Goal: Task Accomplishment & Management: Complete application form

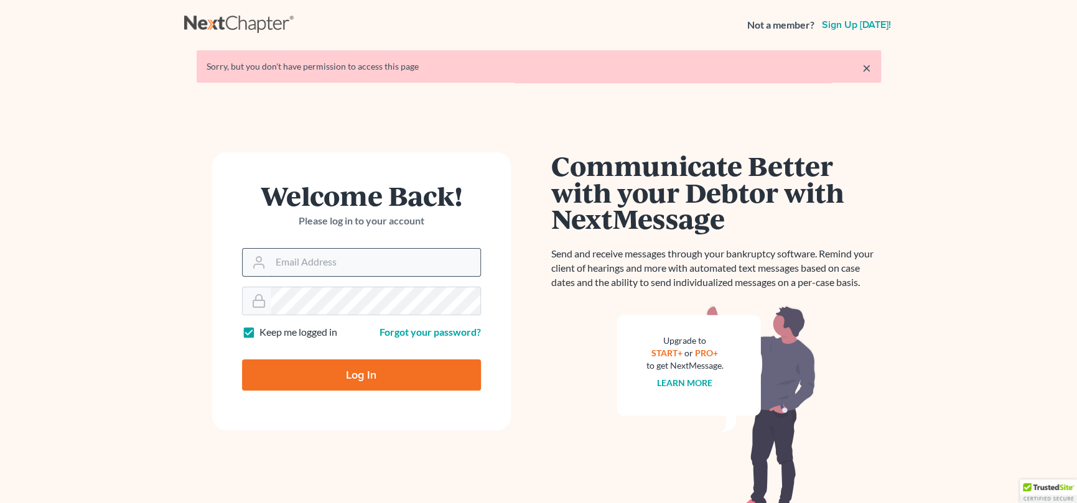
click at [338, 268] on input "Email Address" at bounding box center [376, 262] width 210 height 27
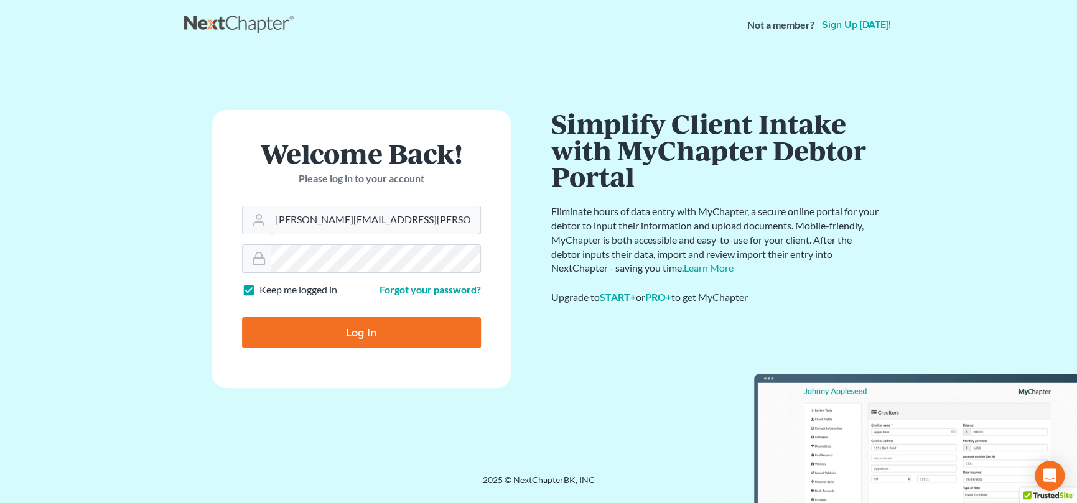
type input "[PERSON_NAME][EMAIL_ADDRESS][PERSON_NAME][DOMAIN_NAME]"
click at [357, 333] on input "Log In" at bounding box center [361, 332] width 239 height 31
type input "Thinking..."
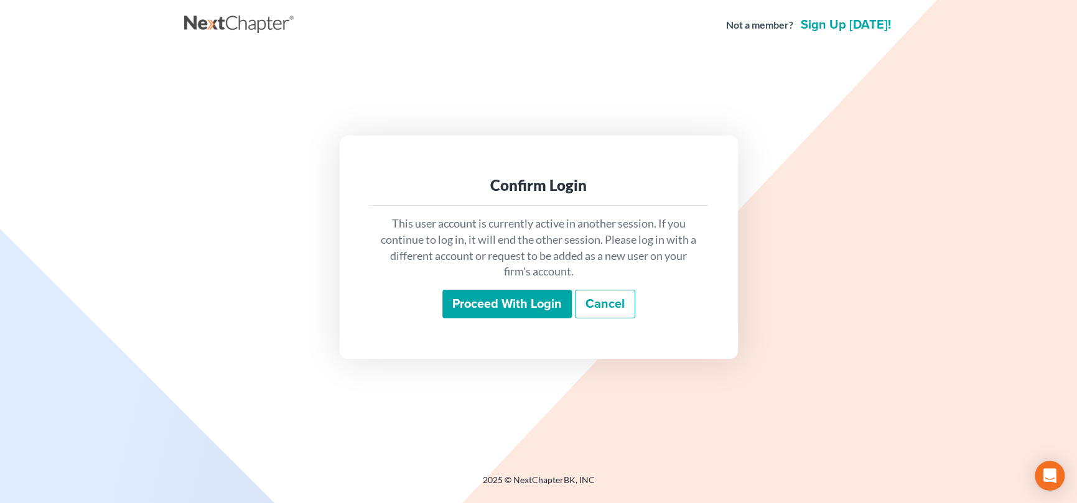
click at [519, 304] on input "Proceed with login" at bounding box center [506, 304] width 129 height 29
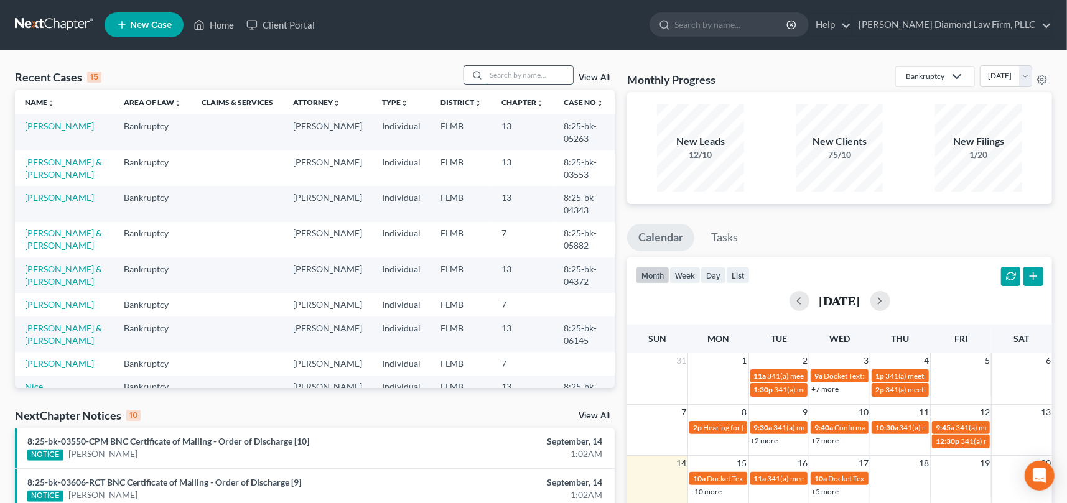
click at [501, 74] on input "search" at bounding box center [529, 75] width 87 height 18
type input "sierras"
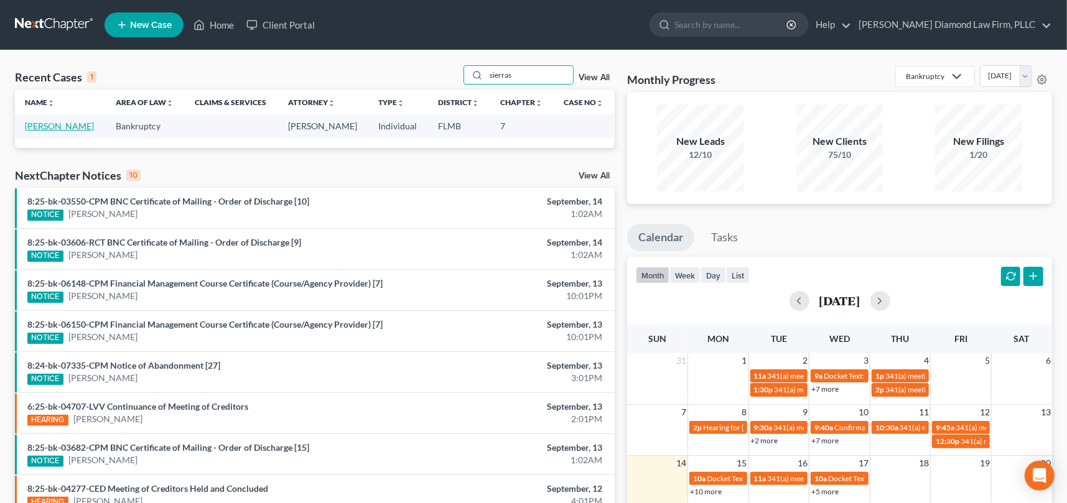
click at [77, 123] on link "Sierras, Marisol" at bounding box center [59, 126] width 69 height 11
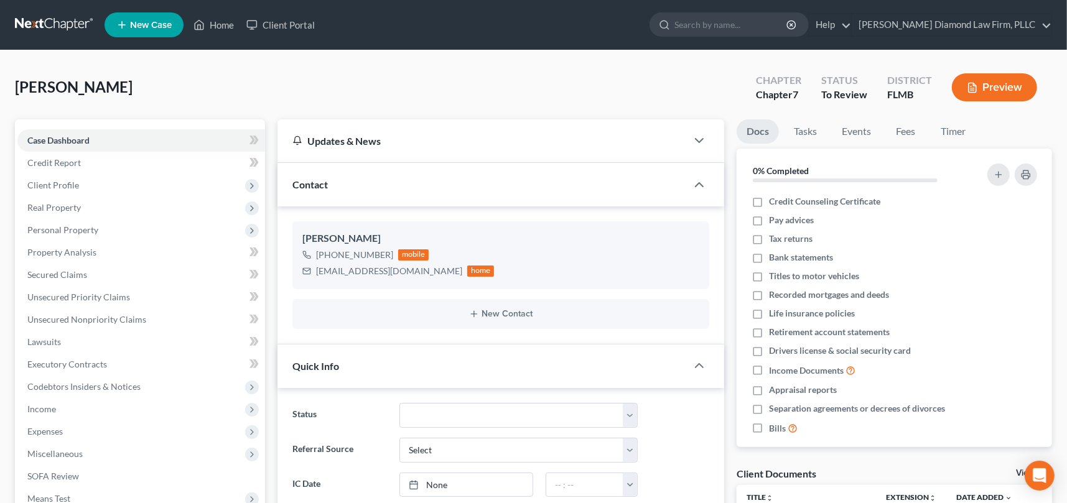
click at [984, 88] on button "Preview" at bounding box center [994, 87] width 85 height 28
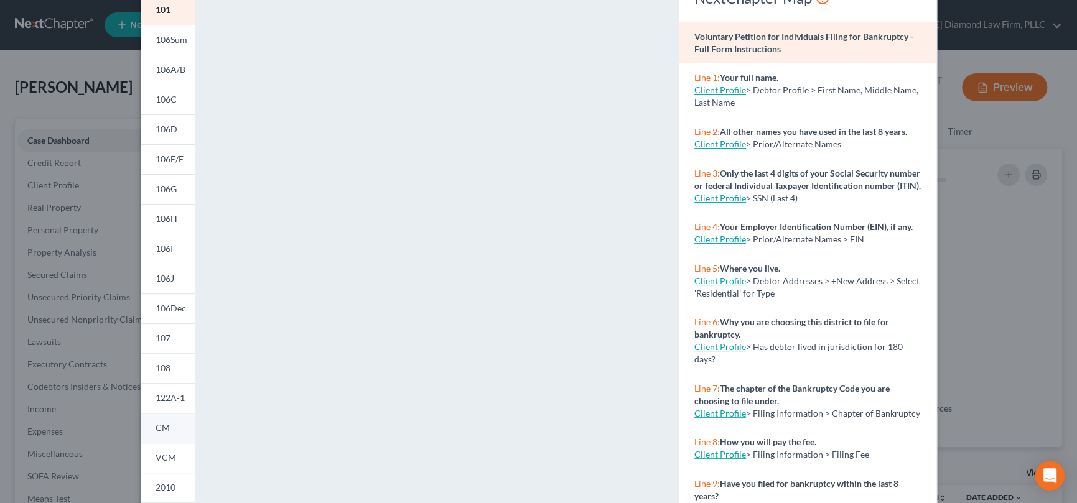
scroll to position [198, 0]
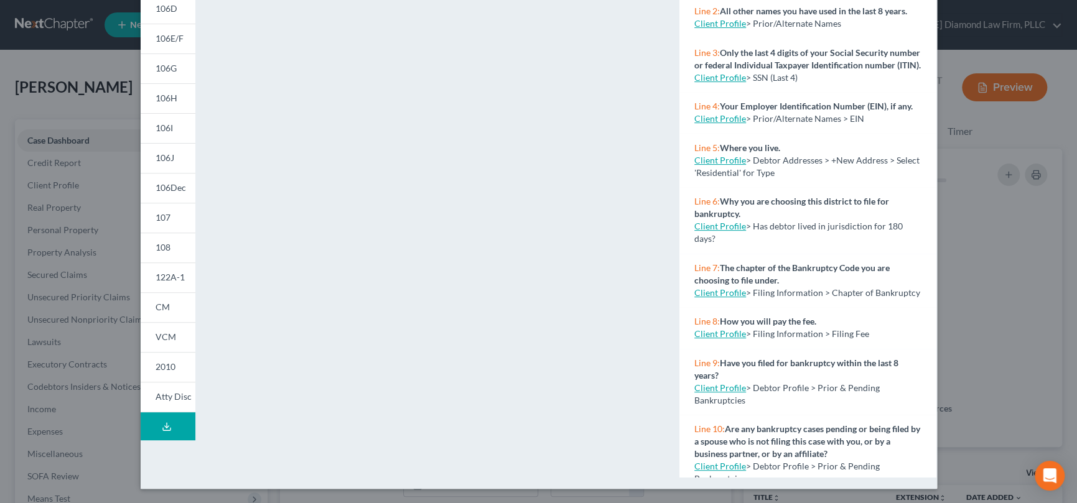
click at [166, 422] on icon at bounding box center [167, 427] width 10 height 10
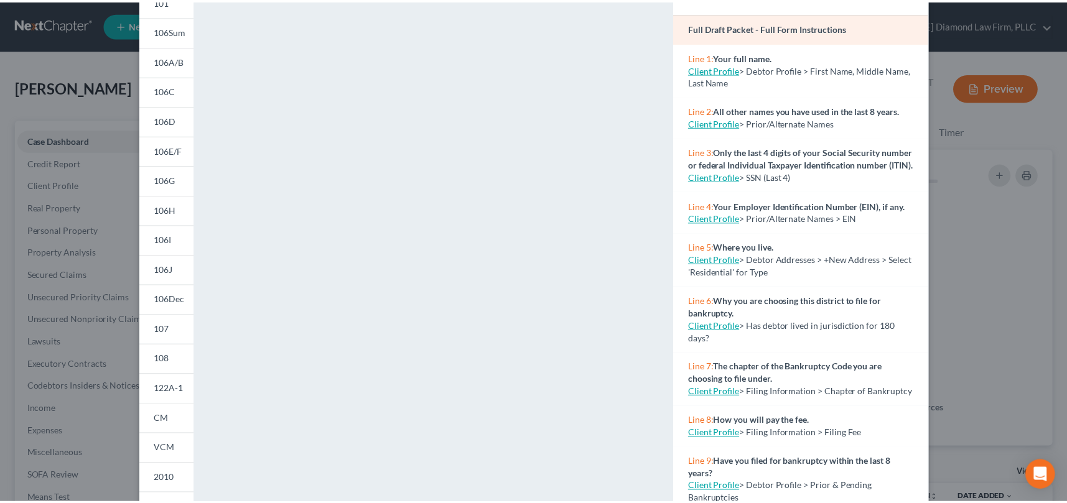
scroll to position [0, 0]
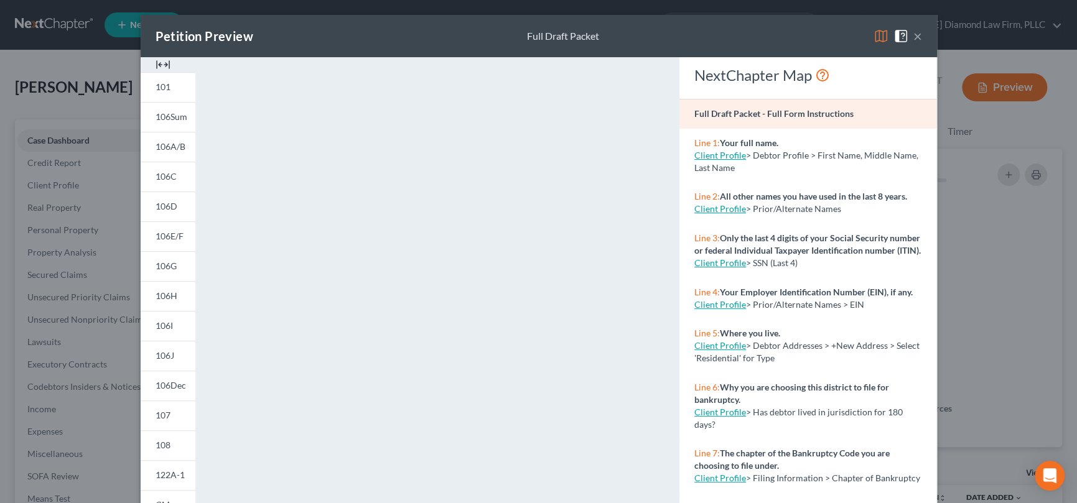
click at [758, 34] on div "Petition Preview Full Draft Packet ×" at bounding box center [539, 36] width 796 height 42
click at [913, 34] on button "×" at bounding box center [917, 36] width 9 height 15
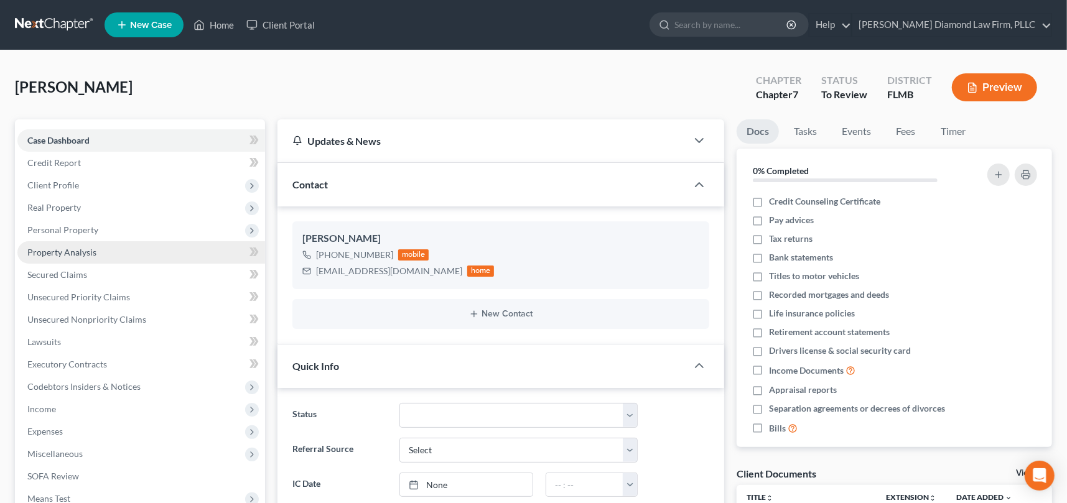
click at [82, 251] on span "Property Analysis" at bounding box center [61, 252] width 69 height 11
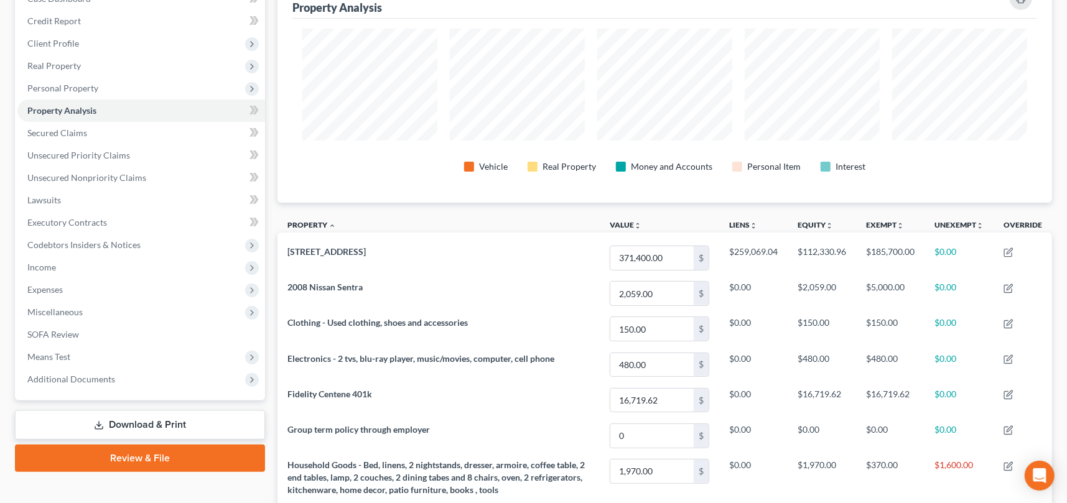
scroll to position [243, 0]
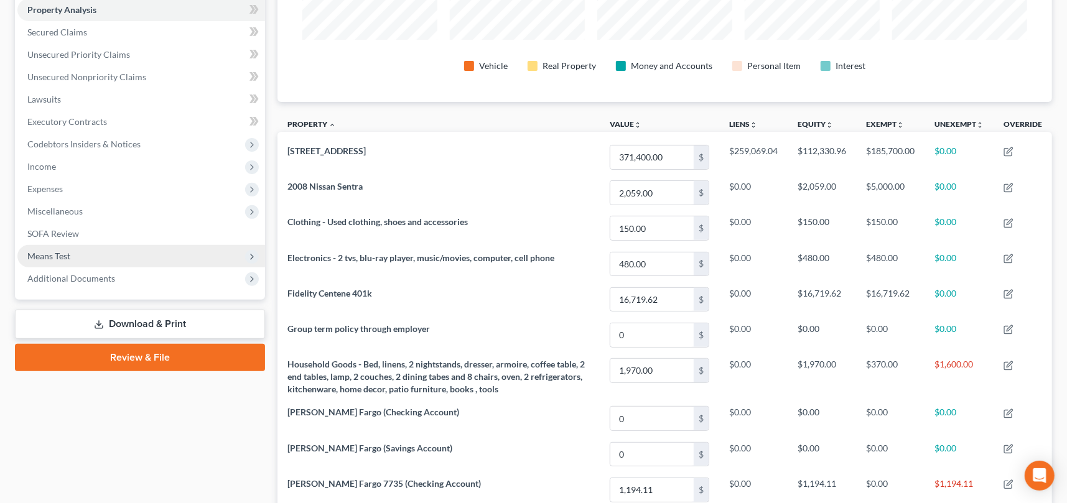
click at [72, 254] on span "Means Test" at bounding box center [141, 256] width 248 height 22
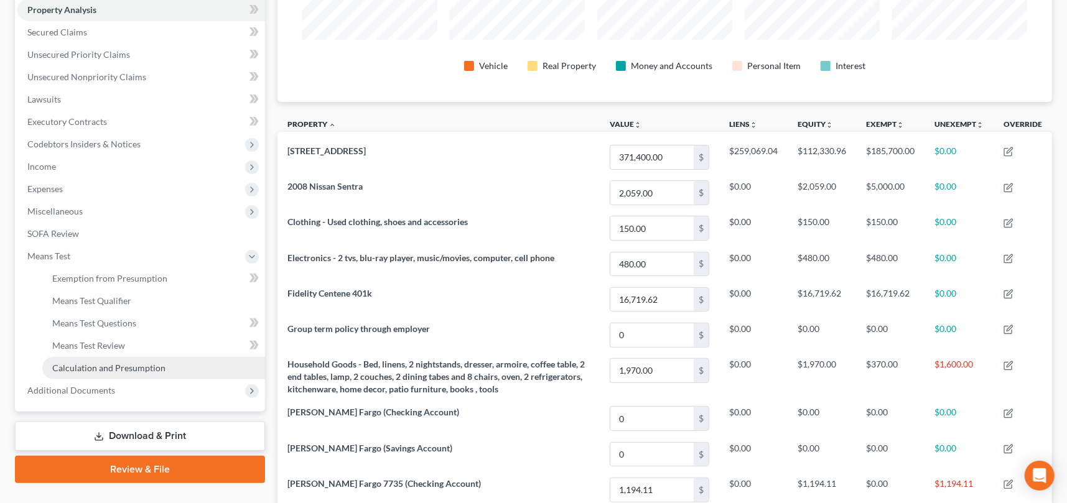
click at [112, 360] on link "Calculation and Presumption" at bounding box center [153, 368] width 223 height 22
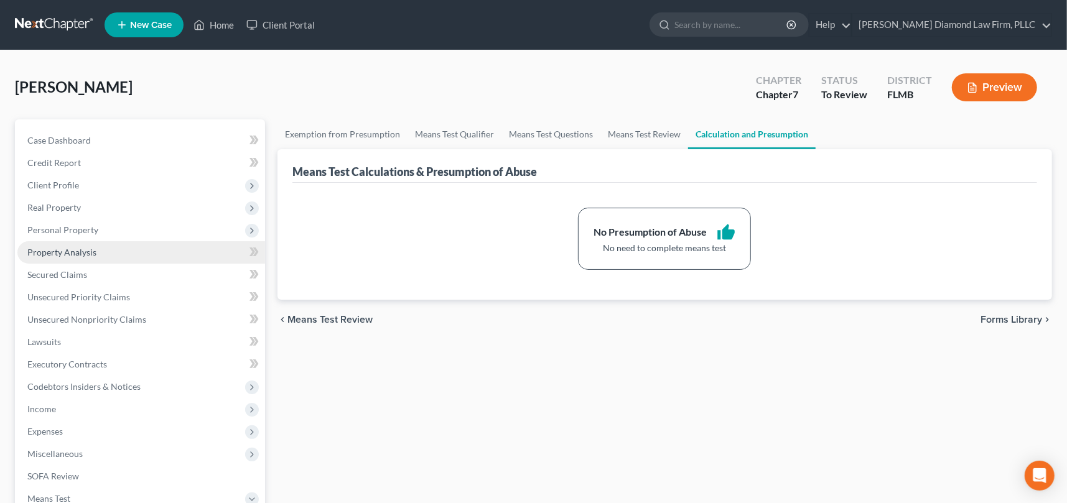
click at [84, 251] on span "Property Analysis" at bounding box center [61, 252] width 69 height 11
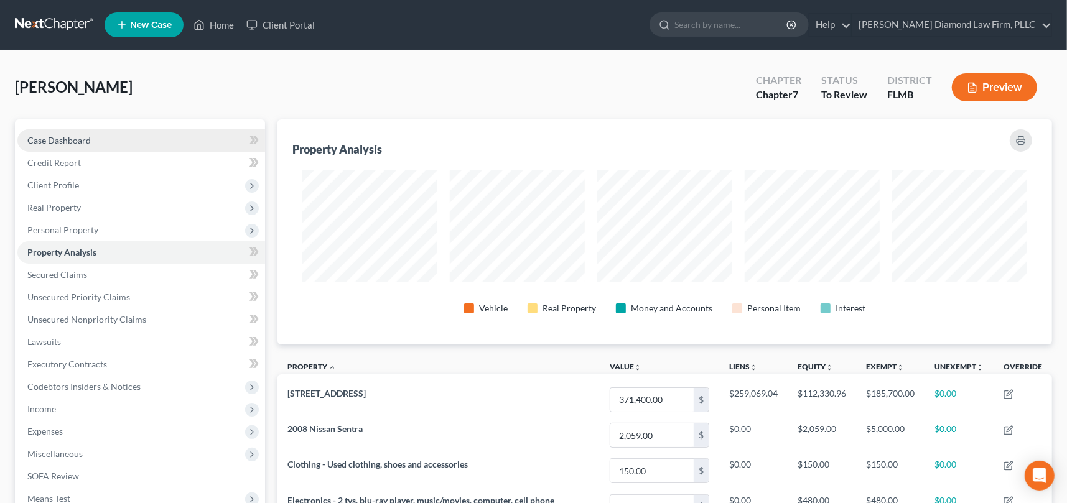
click at [88, 139] on span "Case Dashboard" at bounding box center [58, 140] width 63 height 11
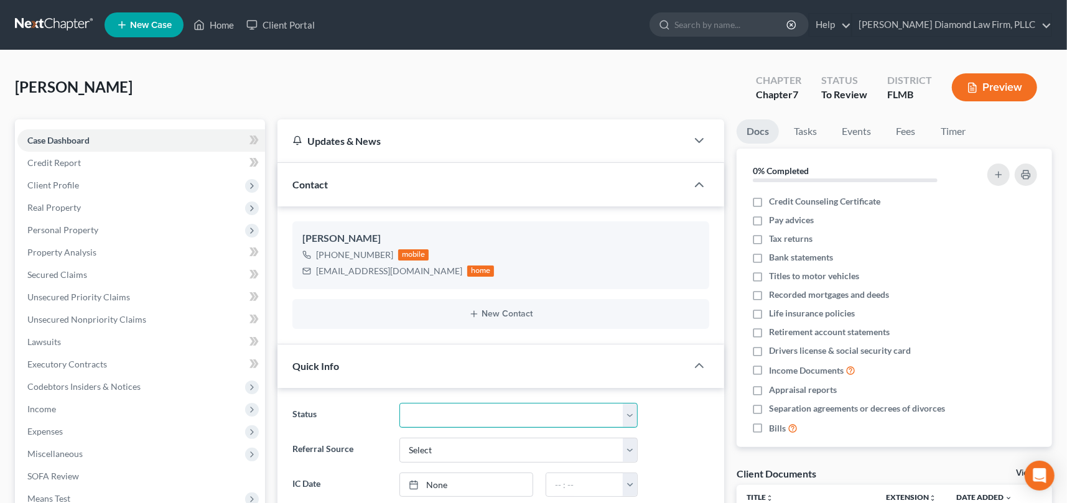
click at [526, 411] on select "Discharged Discharge Litigation Dismissal Notice Dismissed Filed Filed / Pre 34…" at bounding box center [518, 415] width 238 height 25
select select "16"
click at [399, 403] on select "Discharged Discharge Litigation Dismissal Notice Dismissed Filed Filed / Pre 34…" at bounding box center [518, 415] width 238 height 25
click at [68, 164] on span "Credit Report" at bounding box center [54, 162] width 54 height 11
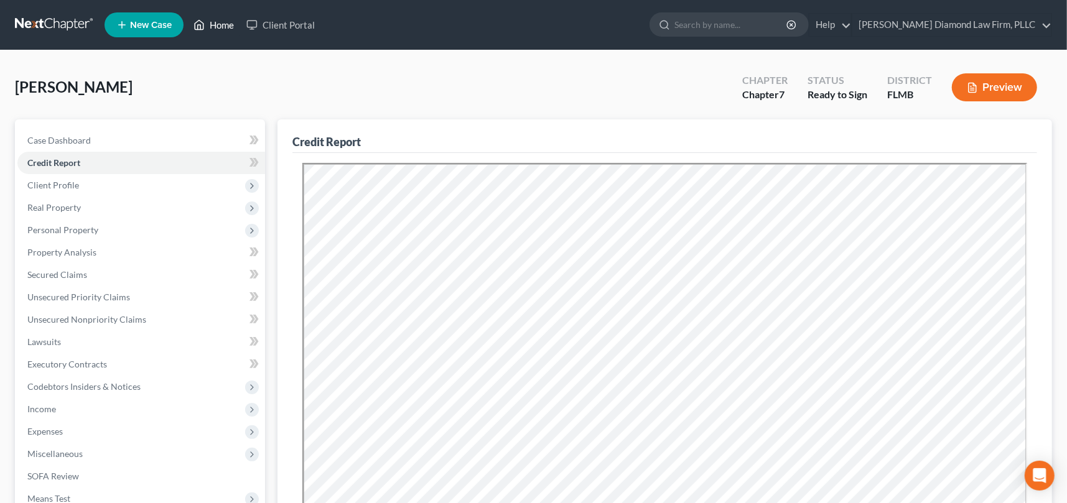
click at [220, 21] on link "Home" at bounding box center [213, 25] width 53 height 22
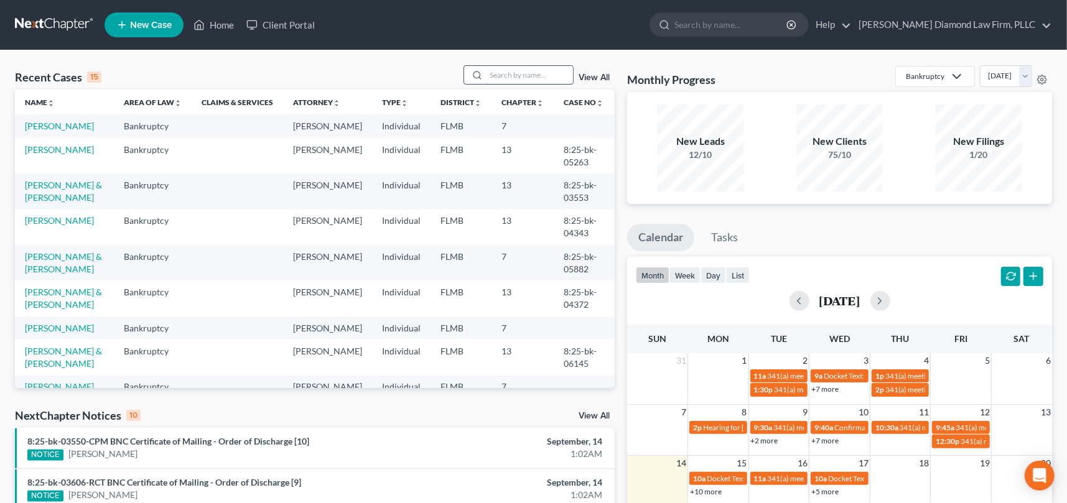
click at [486, 76] on input "search" at bounding box center [529, 75] width 87 height 18
type input "gwend"
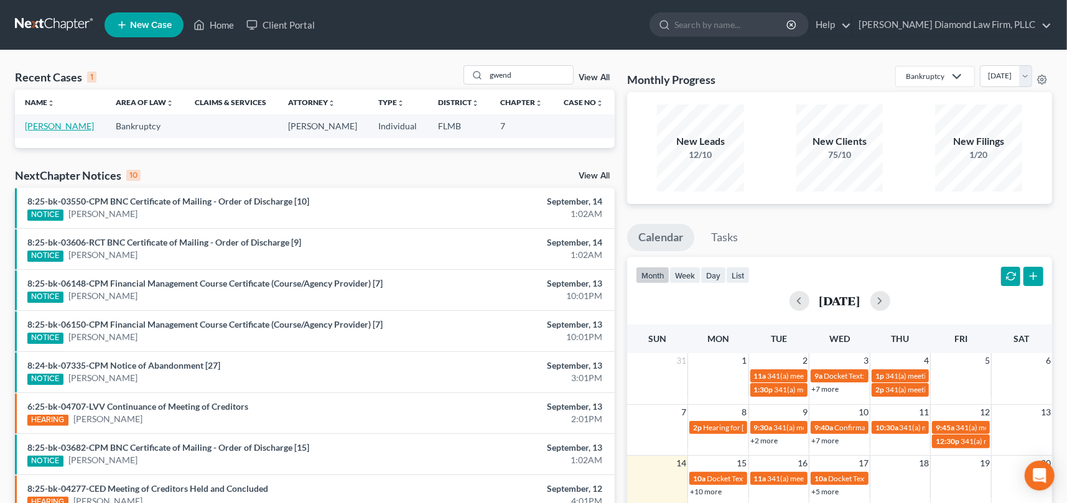
click at [64, 126] on link "Anderson, Gwendolyn" at bounding box center [59, 126] width 69 height 11
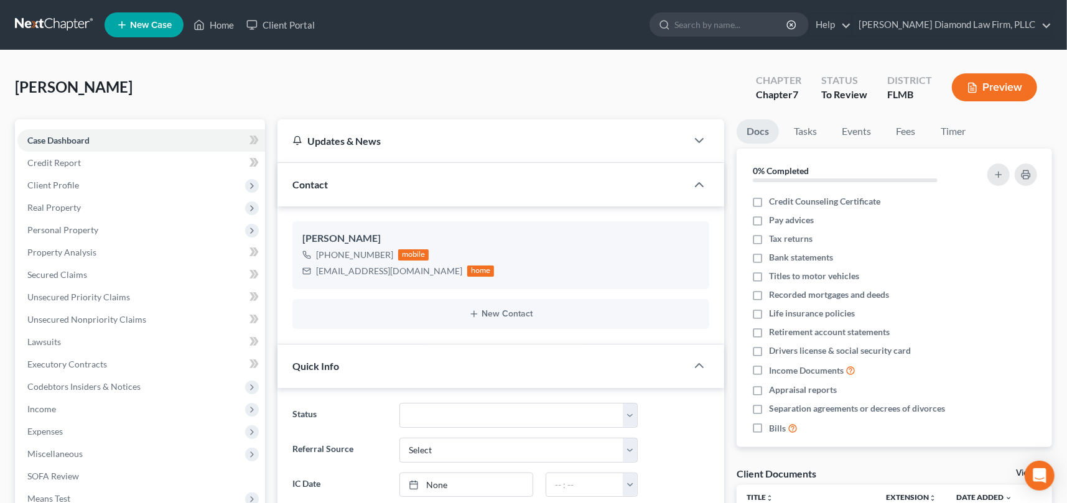
click at [1009, 83] on button "Preview" at bounding box center [994, 87] width 85 height 28
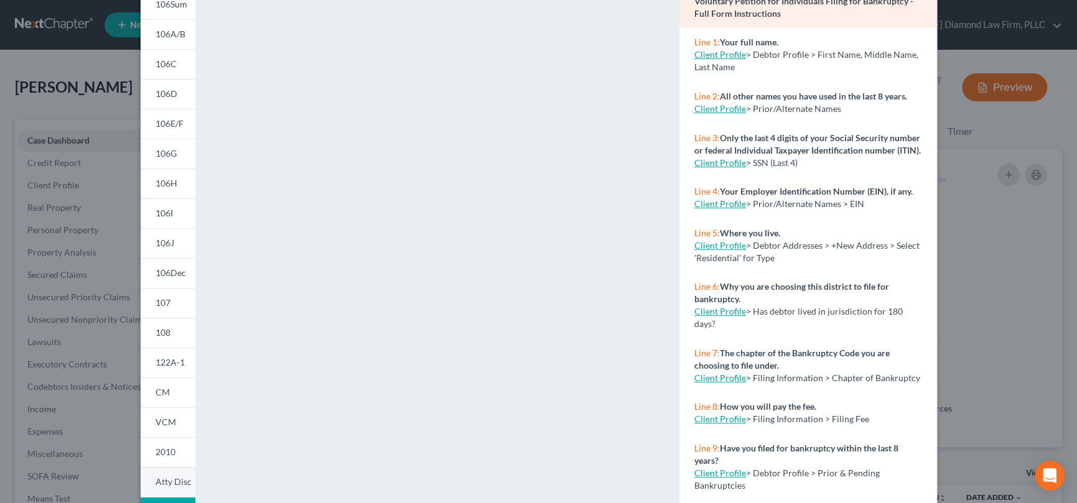
scroll to position [198, 0]
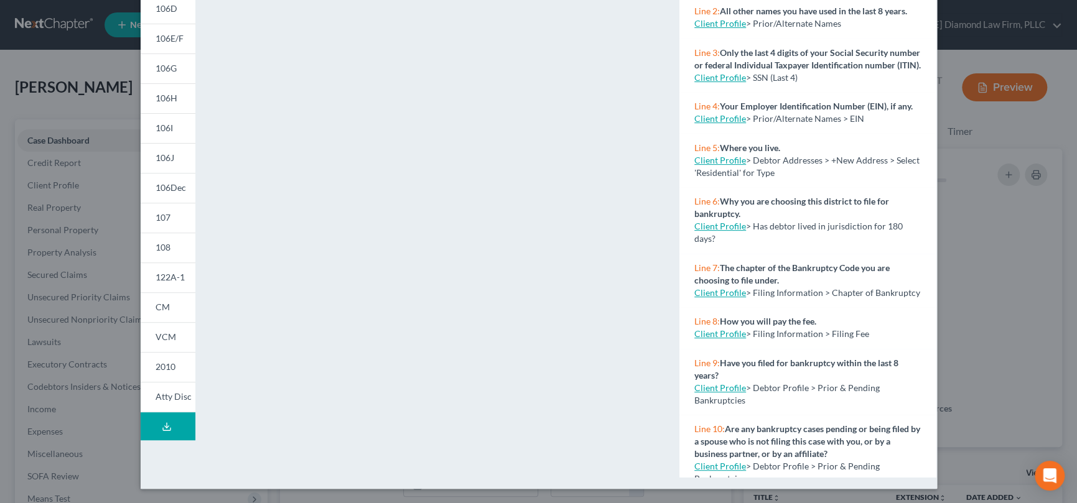
click at [162, 422] on icon at bounding box center [167, 427] width 10 height 10
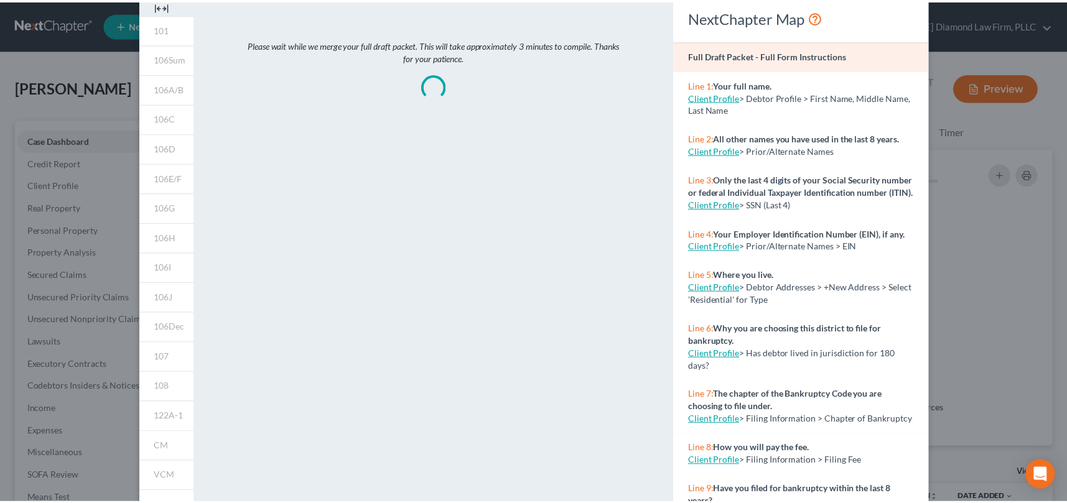
scroll to position [0, 0]
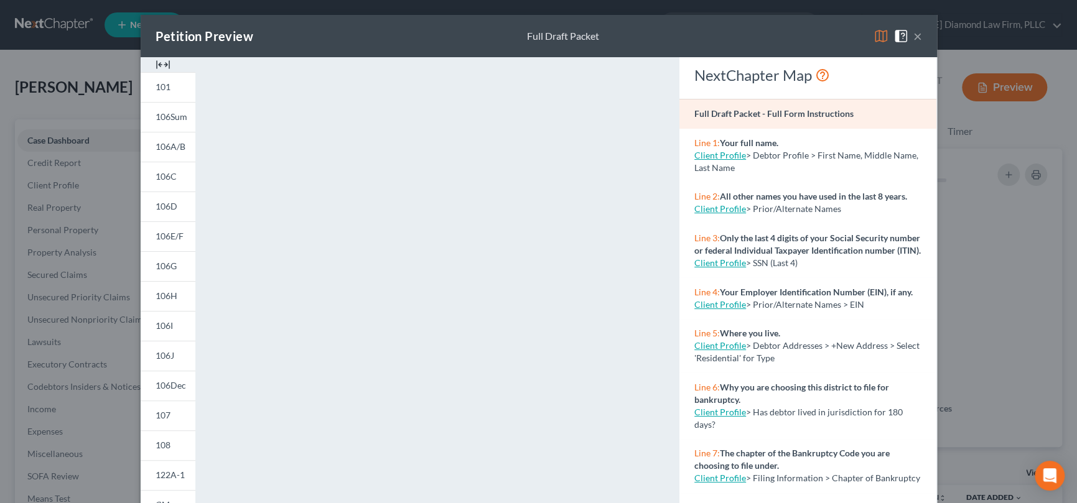
click at [708, 29] on div "Petition Preview Full Draft Packet ×" at bounding box center [539, 36] width 796 height 42
click at [915, 35] on button "×" at bounding box center [917, 36] width 9 height 15
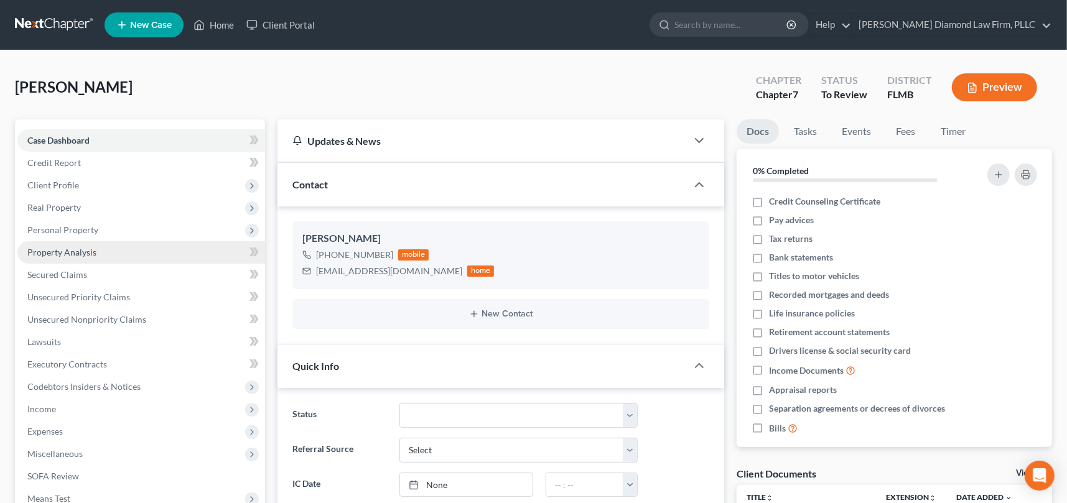
click at [88, 256] on span "Property Analysis" at bounding box center [61, 252] width 69 height 11
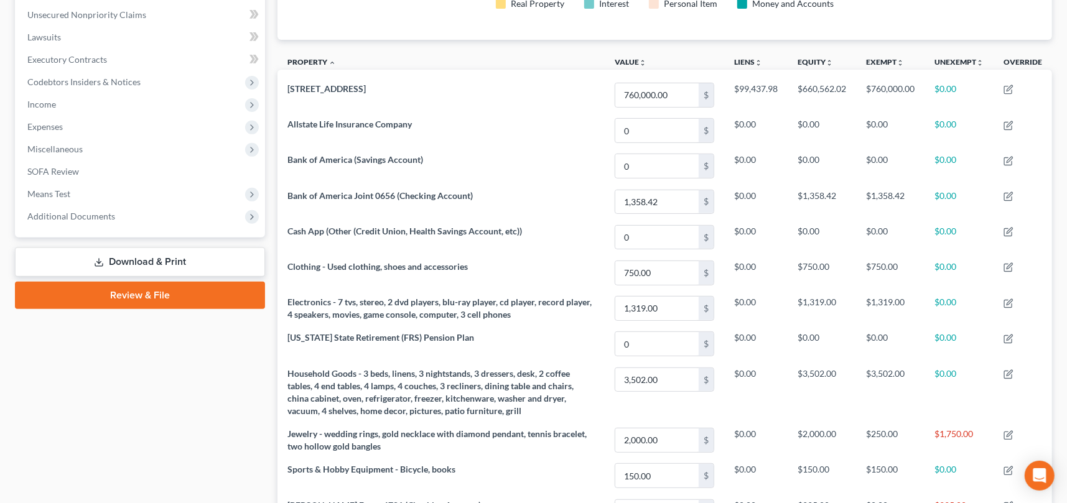
scroll to position [311, 0]
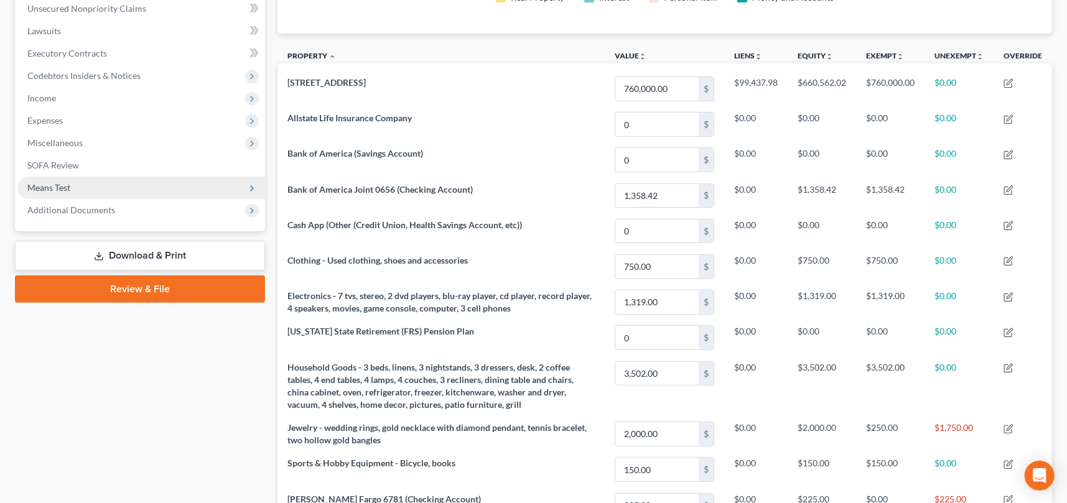
click at [87, 185] on span "Means Test" at bounding box center [141, 188] width 248 height 22
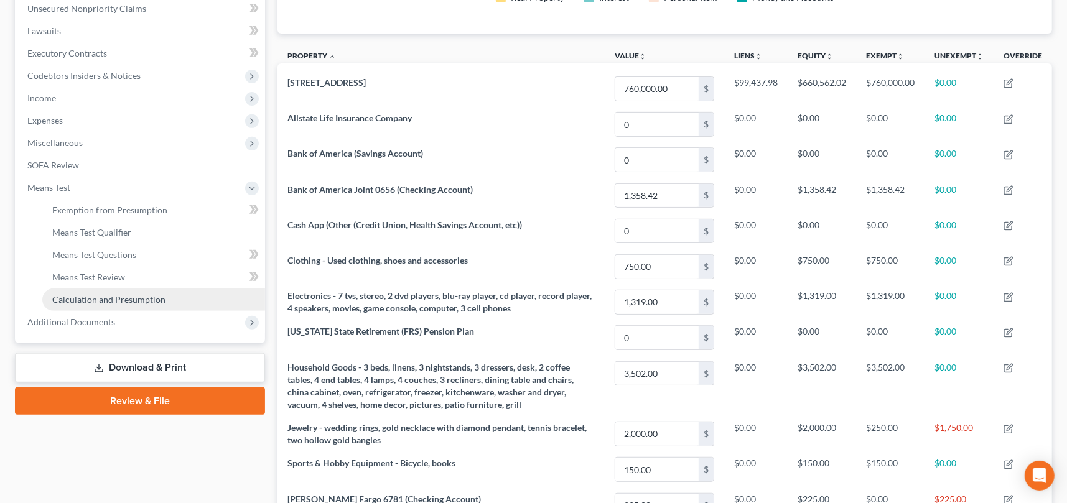
click at [113, 299] on span "Calculation and Presumption" at bounding box center [108, 299] width 113 height 11
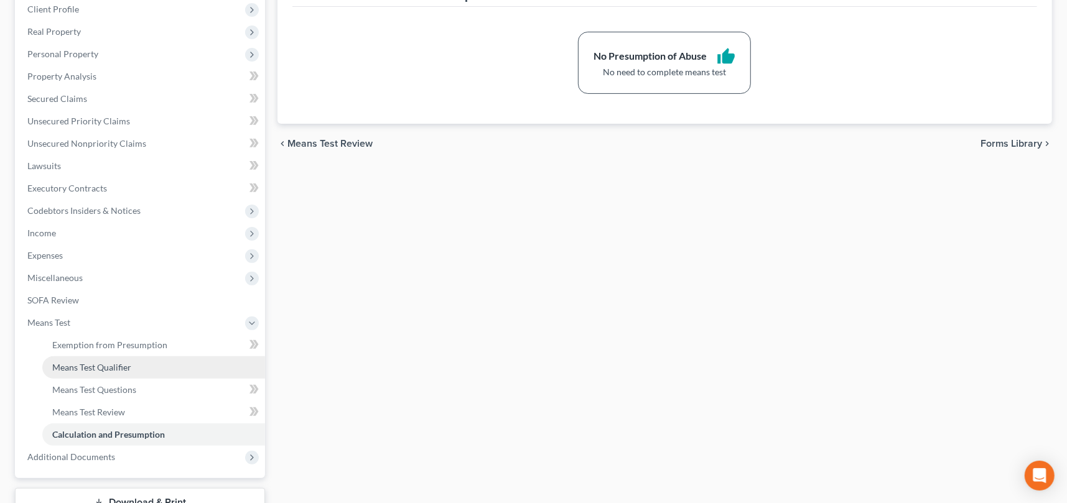
scroll to position [187, 0]
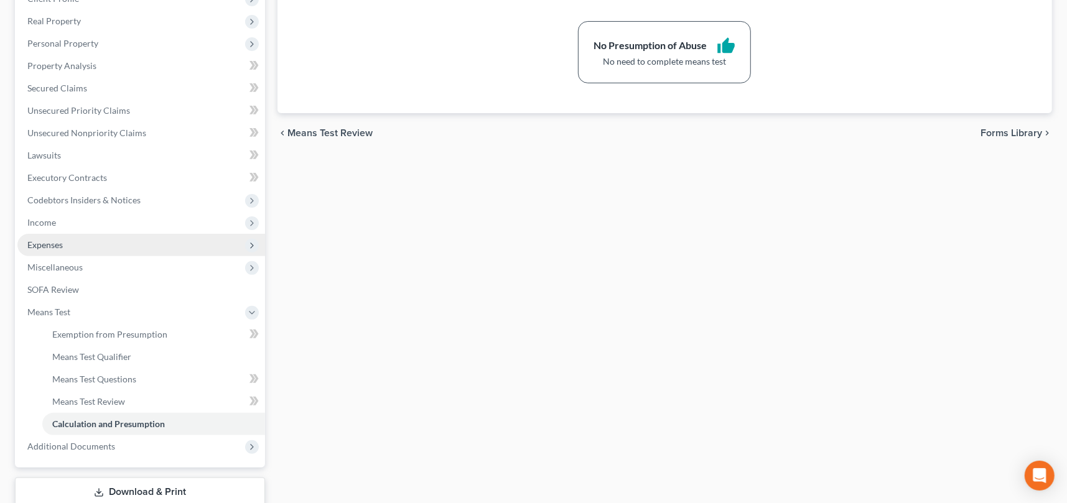
click at [51, 247] on span "Expenses" at bounding box center [44, 245] width 35 height 11
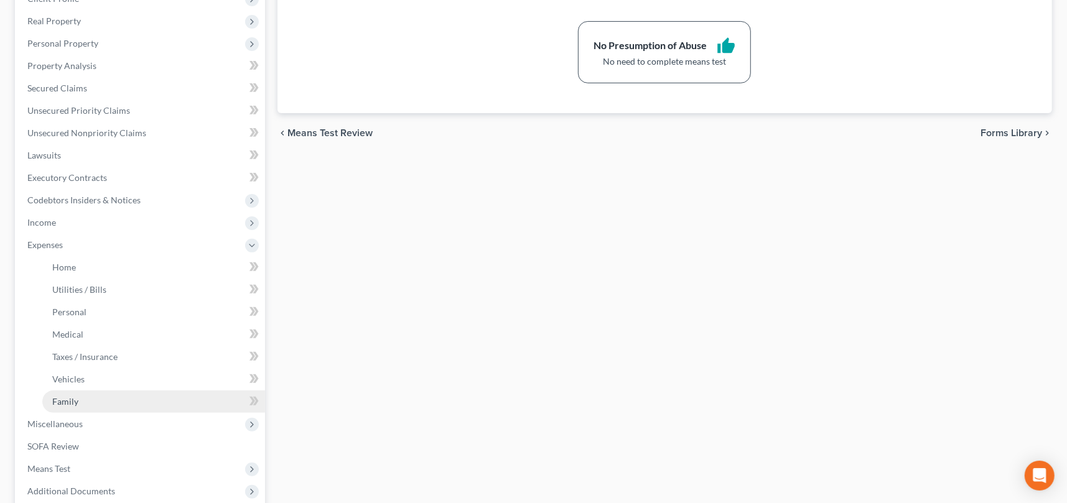
click at [91, 405] on link "Family" at bounding box center [153, 402] width 223 height 22
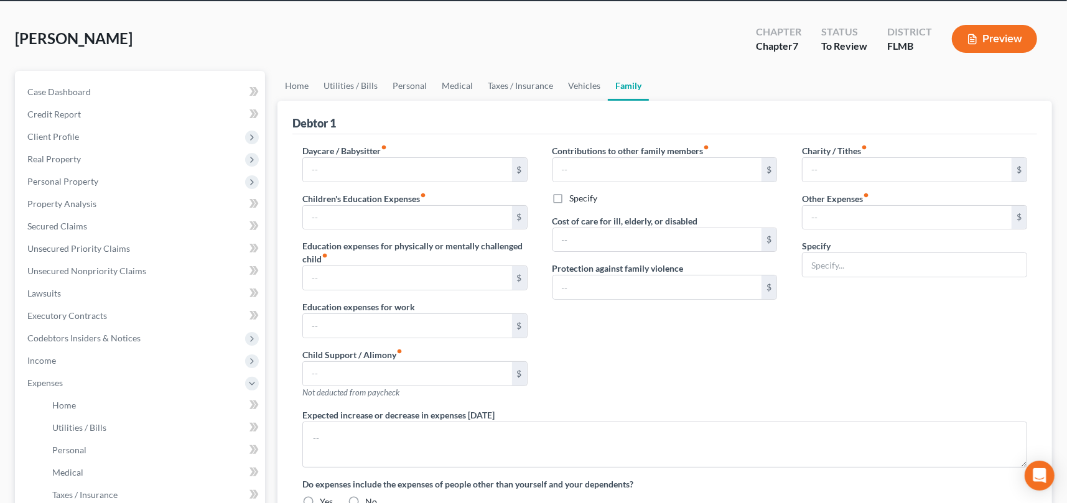
type input "0.00"
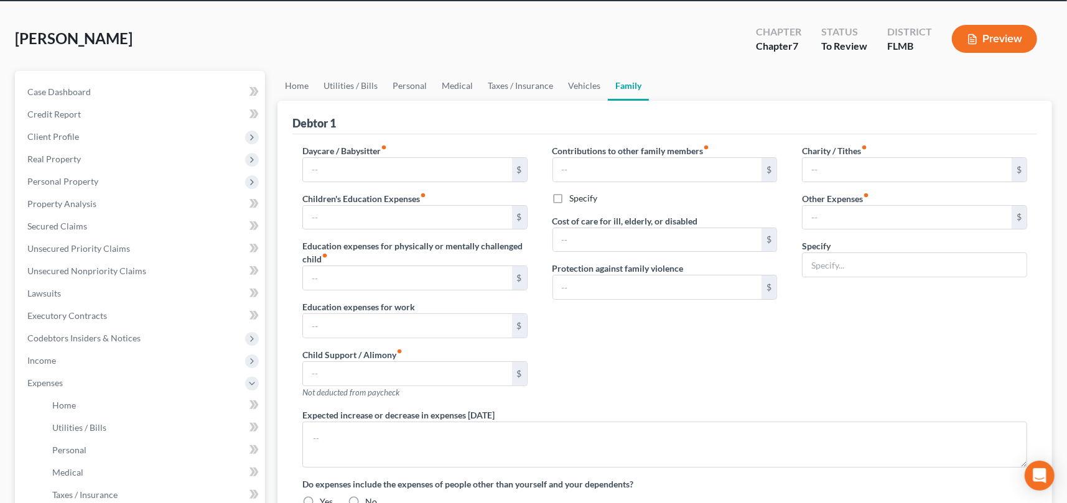
type input "0.00"
type input "700.00"
type input "0.00"
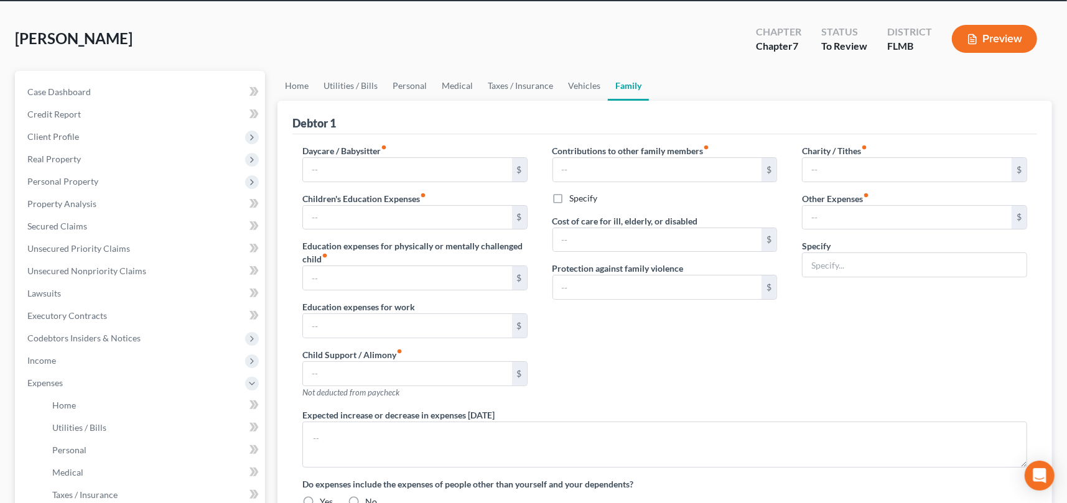
radio input "true"
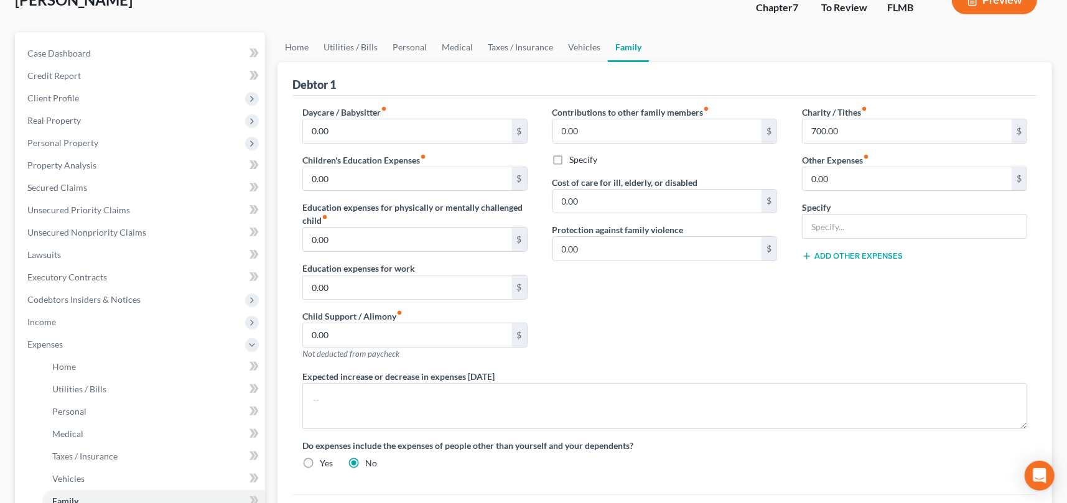
scroll to position [62, 0]
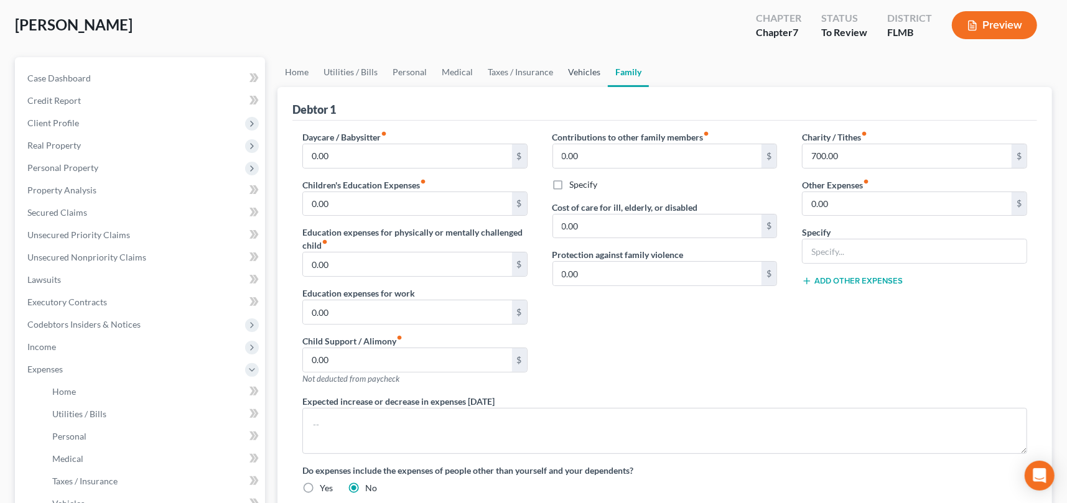
click at [577, 72] on link "Vehicles" at bounding box center [584, 72] width 47 height 30
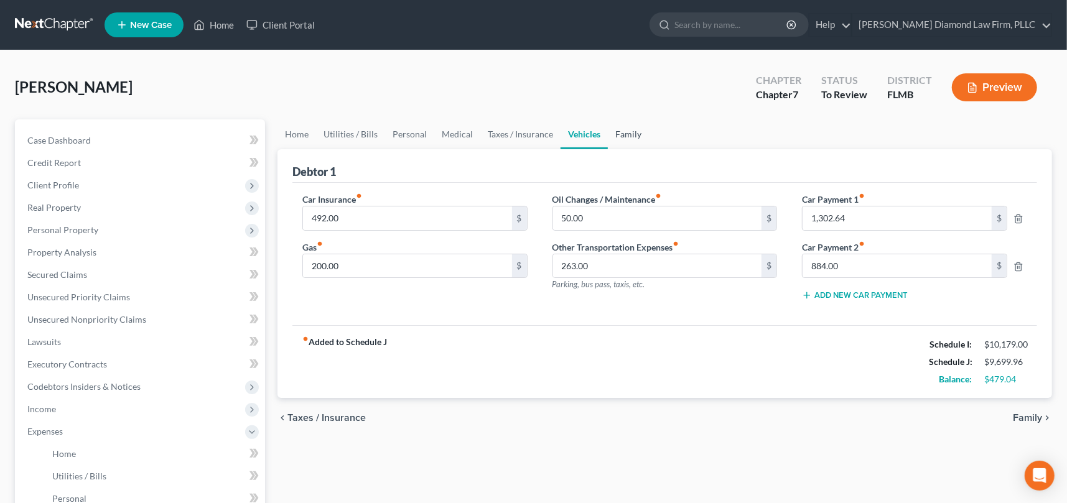
click at [623, 134] on link "Family" at bounding box center [628, 134] width 41 height 30
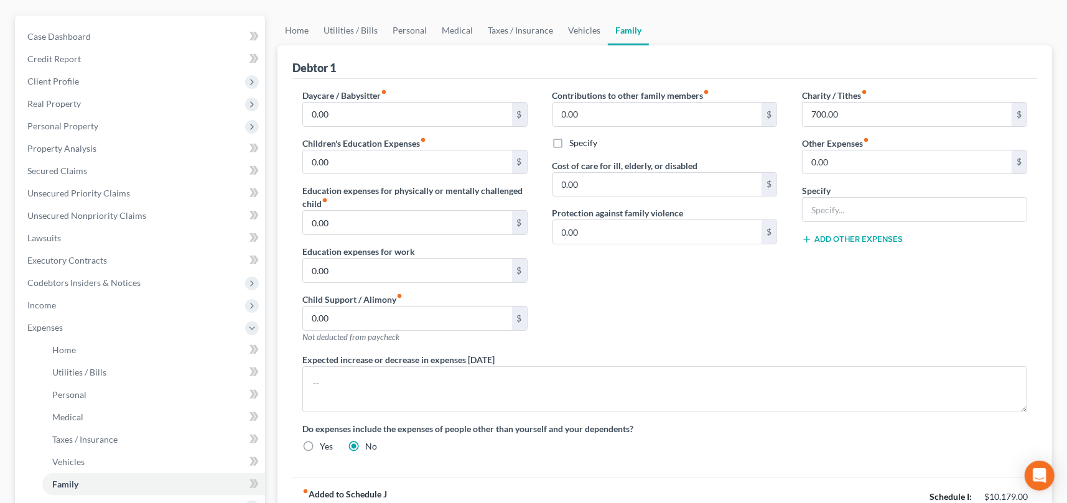
scroll to position [124, 0]
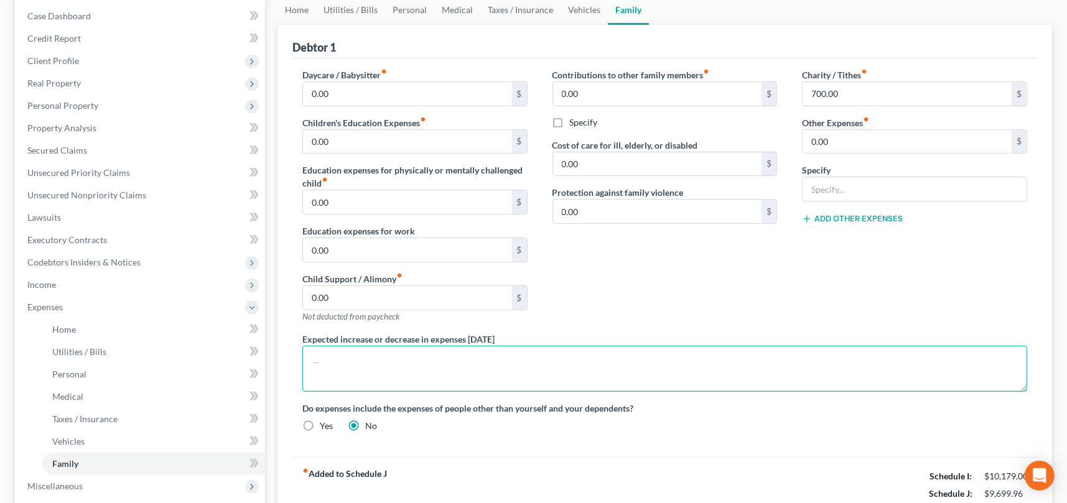
click at [350, 354] on textarea at bounding box center [664, 369] width 725 height 46
type textarea "Car payments are for NFS vehicles."
click at [734, 307] on div "Contributions to other family members fiber_manual_record 0.00 $ Specify Cost o…" at bounding box center [665, 200] width 250 height 264
click at [581, 12] on link "Vehicles" at bounding box center [584, 10] width 47 height 30
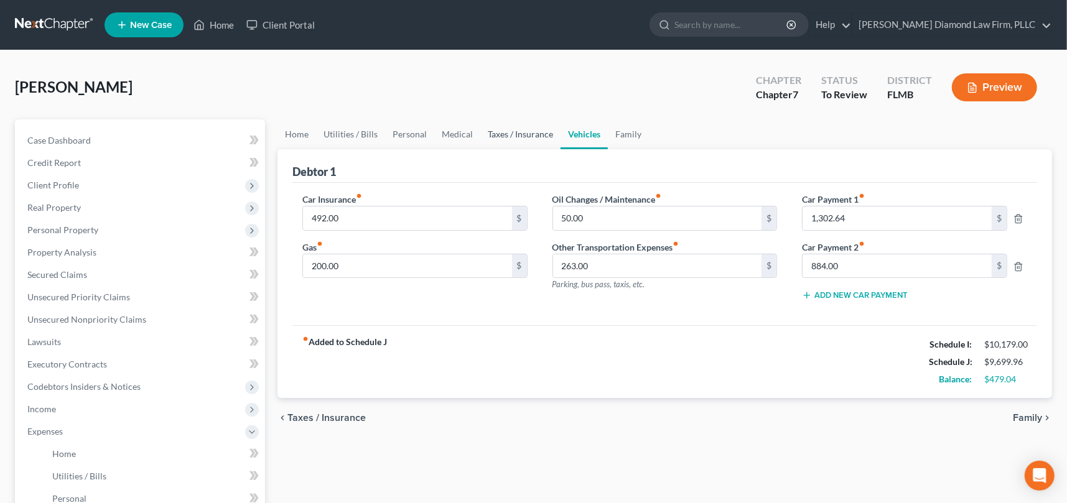
click at [526, 128] on link "Taxes / Insurance" at bounding box center [520, 134] width 80 height 30
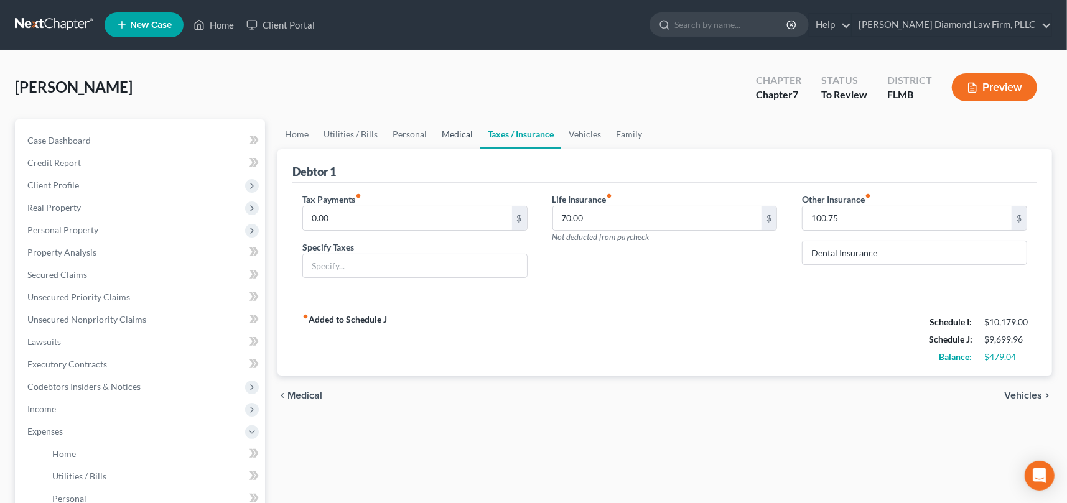
click at [447, 134] on link "Medical" at bounding box center [457, 134] width 46 height 30
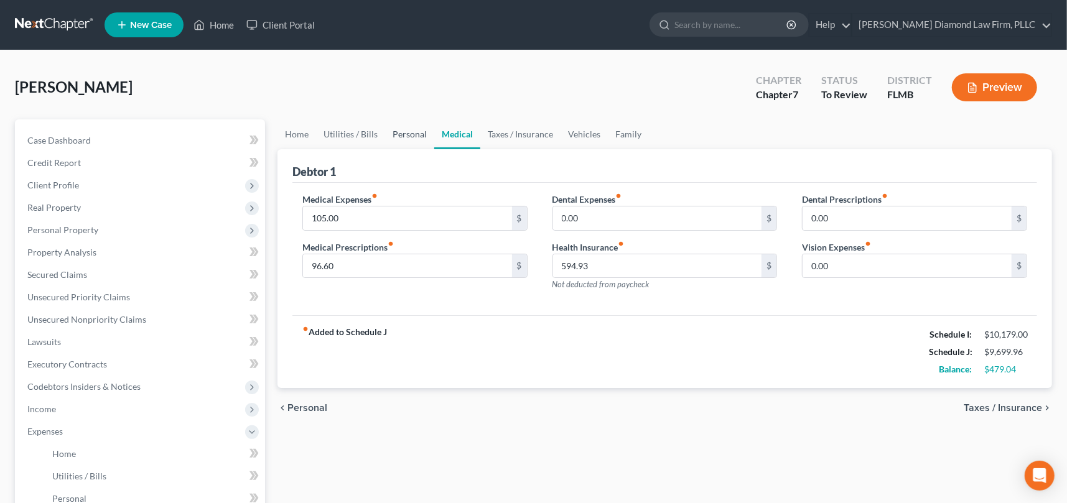
click at [404, 136] on link "Personal" at bounding box center [409, 134] width 49 height 30
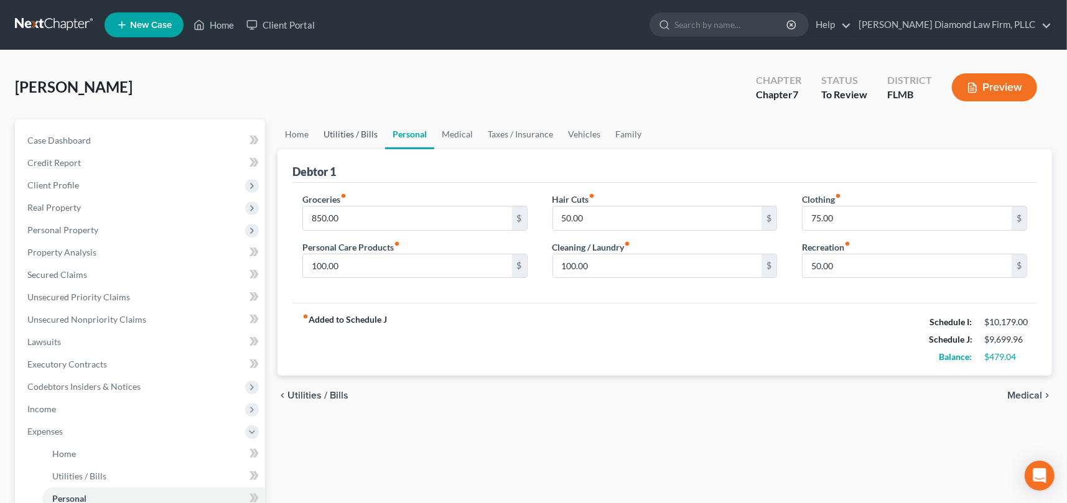
click at [353, 133] on link "Utilities / Bills" at bounding box center [350, 134] width 69 height 30
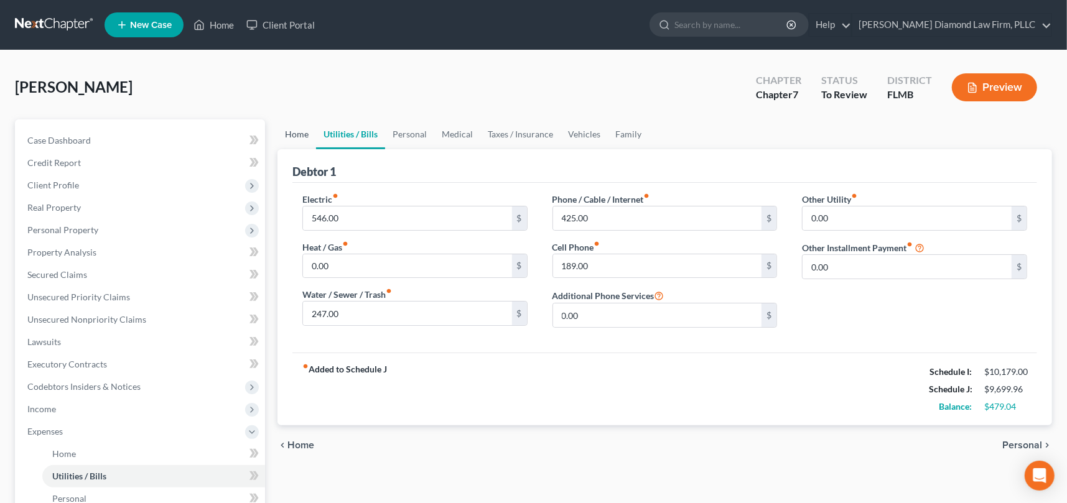
click at [304, 137] on link "Home" at bounding box center [296, 134] width 39 height 30
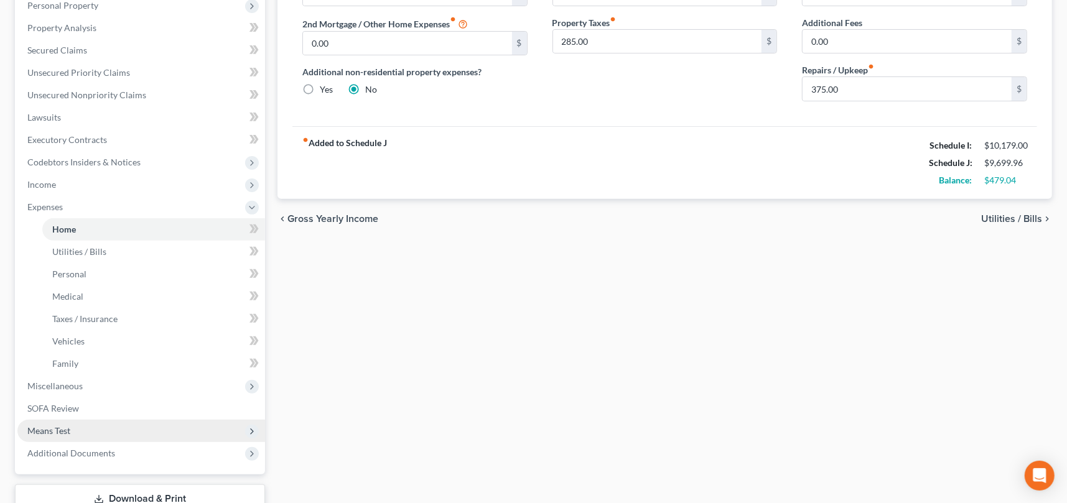
scroll to position [314, 0]
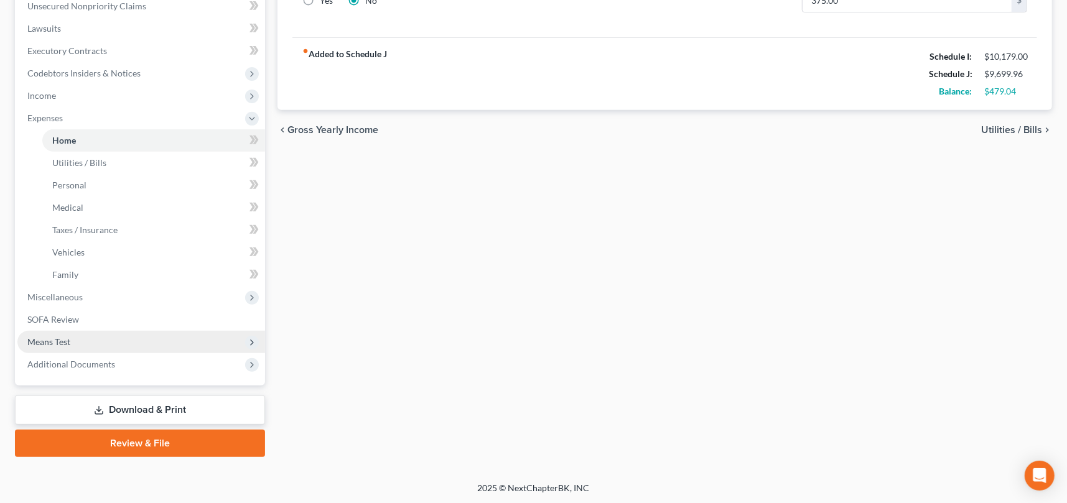
click at [105, 345] on span "Means Test" at bounding box center [141, 342] width 248 height 22
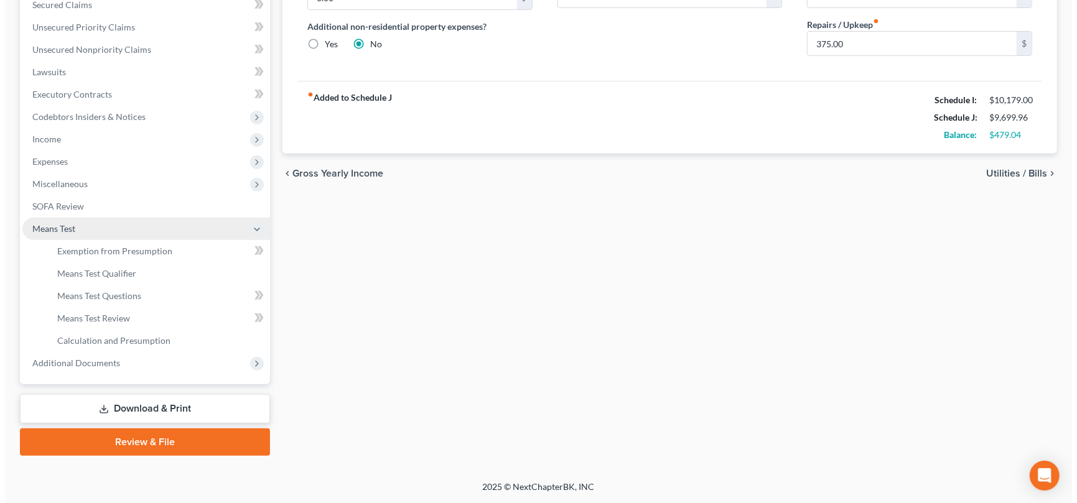
scroll to position [269, 0]
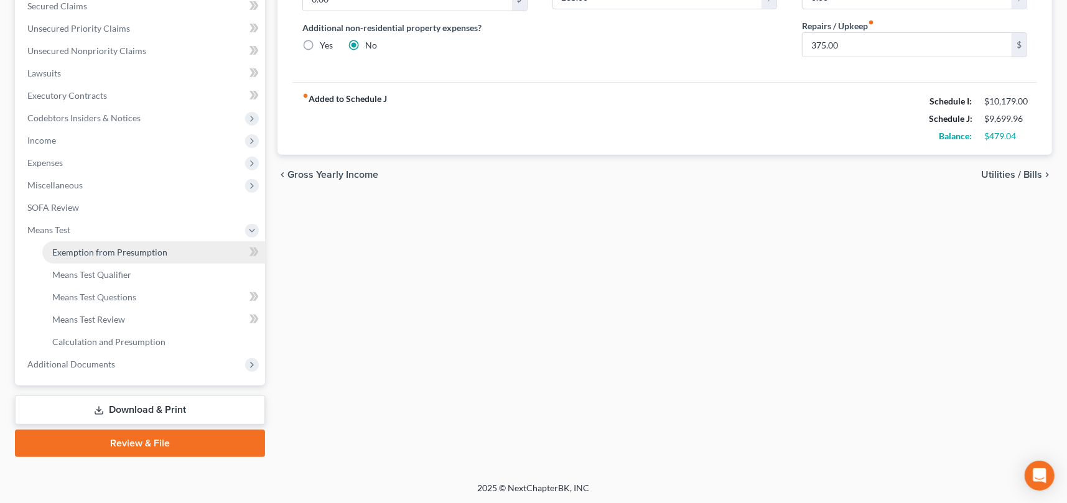
click at [127, 251] on span "Exemption from Presumption" at bounding box center [109, 252] width 115 height 11
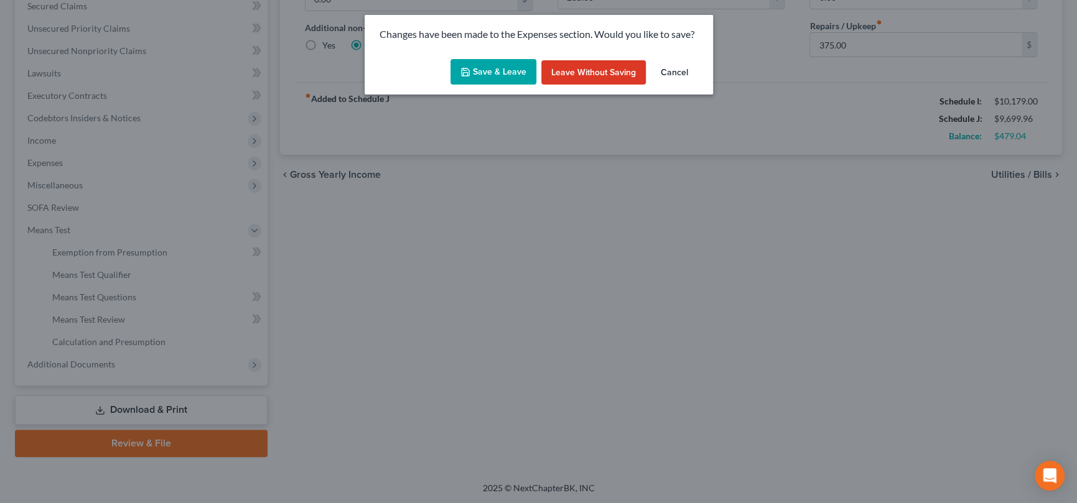
click at [508, 71] on button "Save & Leave" at bounding box center [493, 72] width 86 height 26
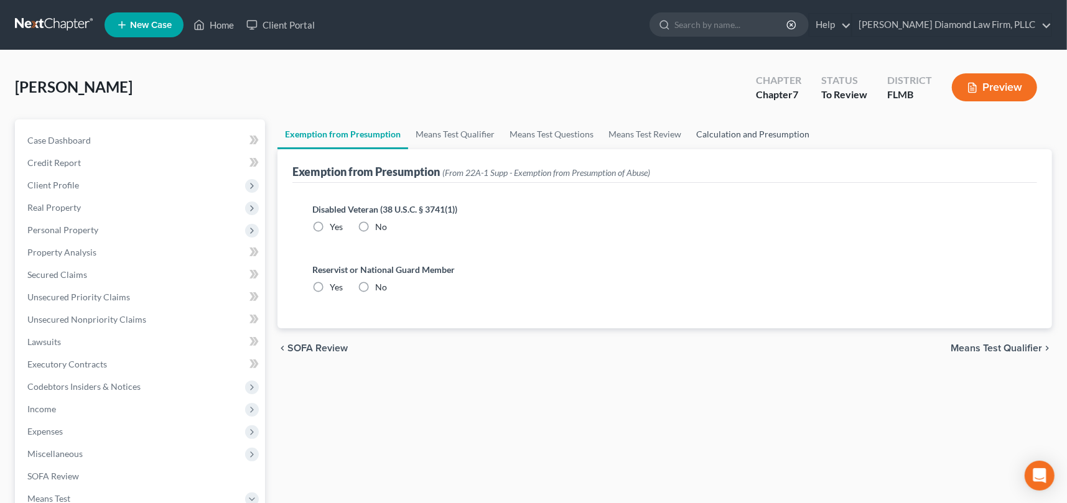
click at [731, 134] on link "Calculation and Presumption" at bounding box center [753, 134] width 128 height 30
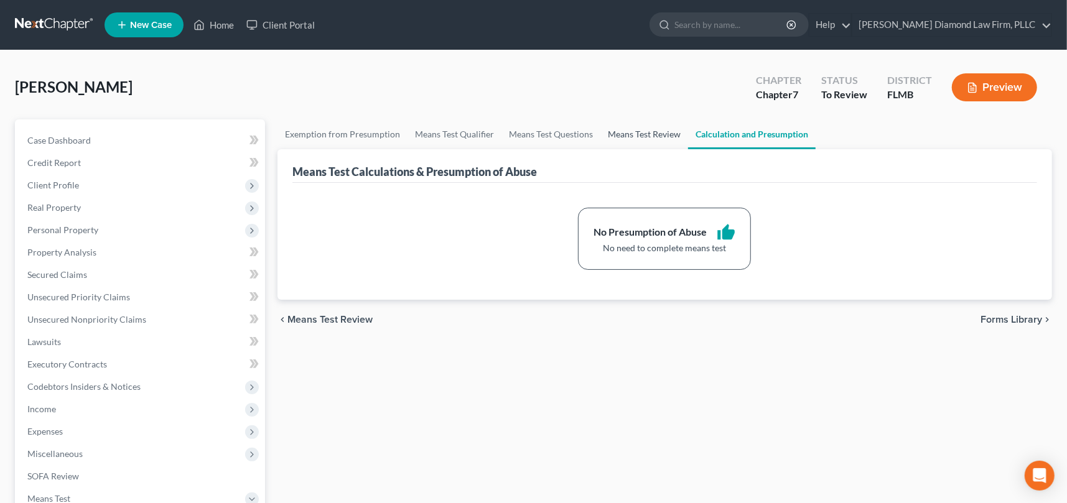
click at [640, 133] on link "Means Test Review" at bounding box center [644, 134] width 88 height 30
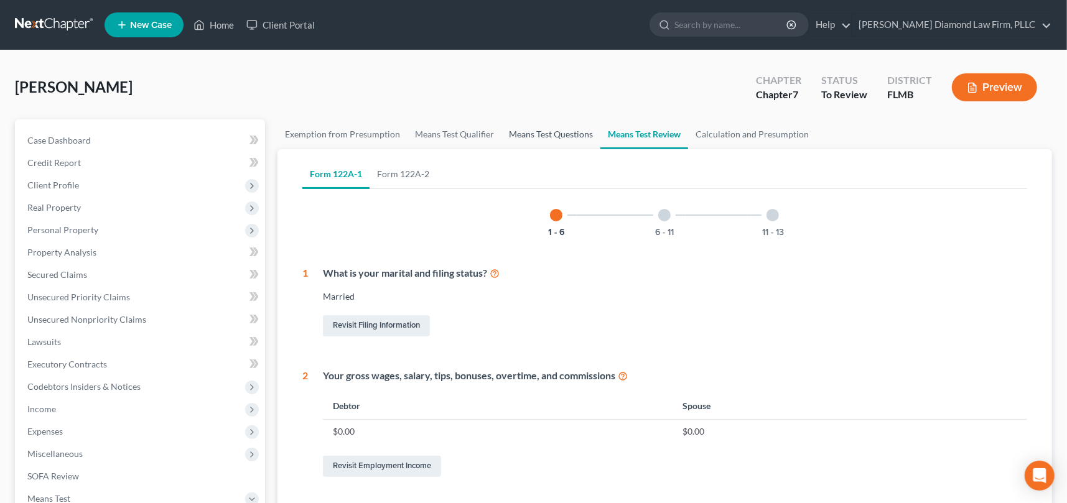
click at [557, 134] on link "Means Test Questions" at bounding box center [550, 134] width 99 height 30
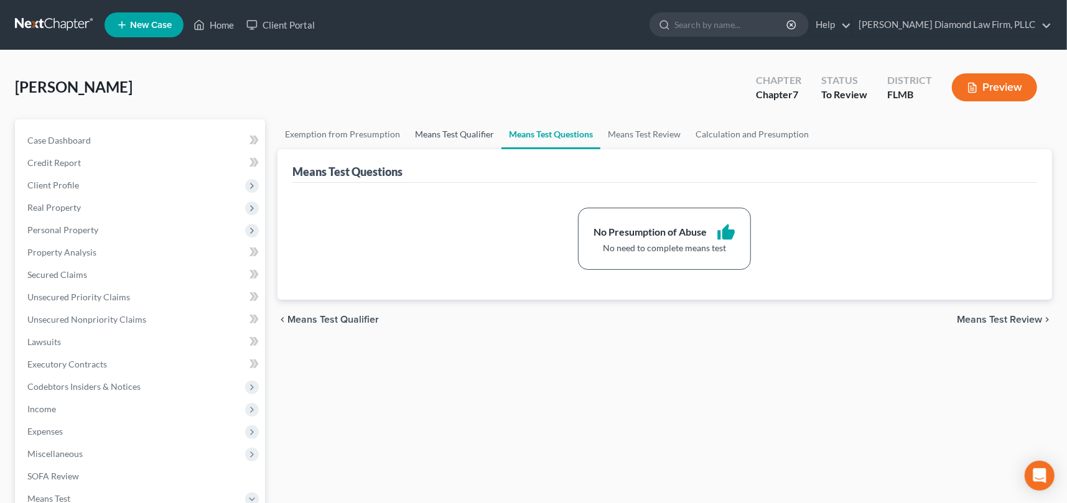
click at [445, 136] on link "Means Test Qualifier" at bounding box center [455, 134] width 94 height 30
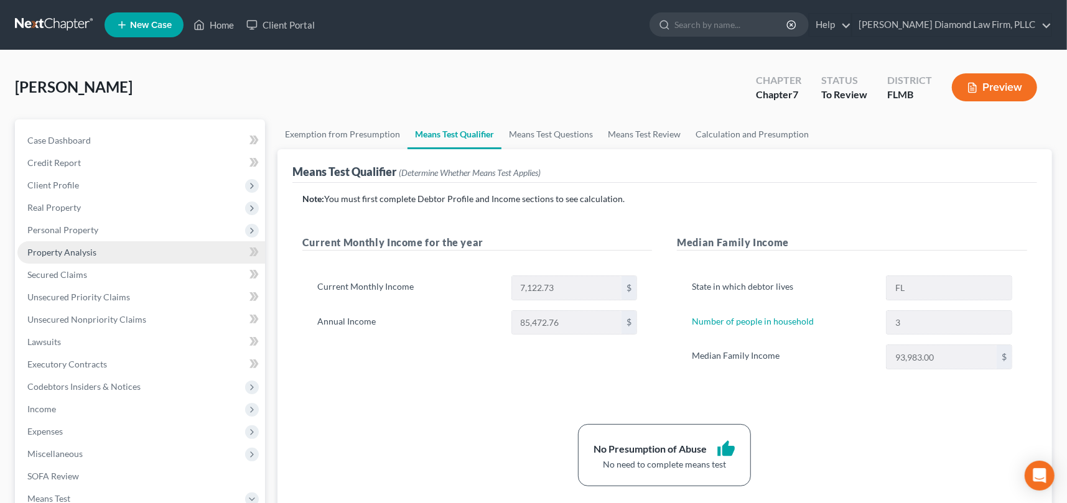
click at [84, 255] on span "Property Analysis" at bounding box center [61, 252] width 69 height 11
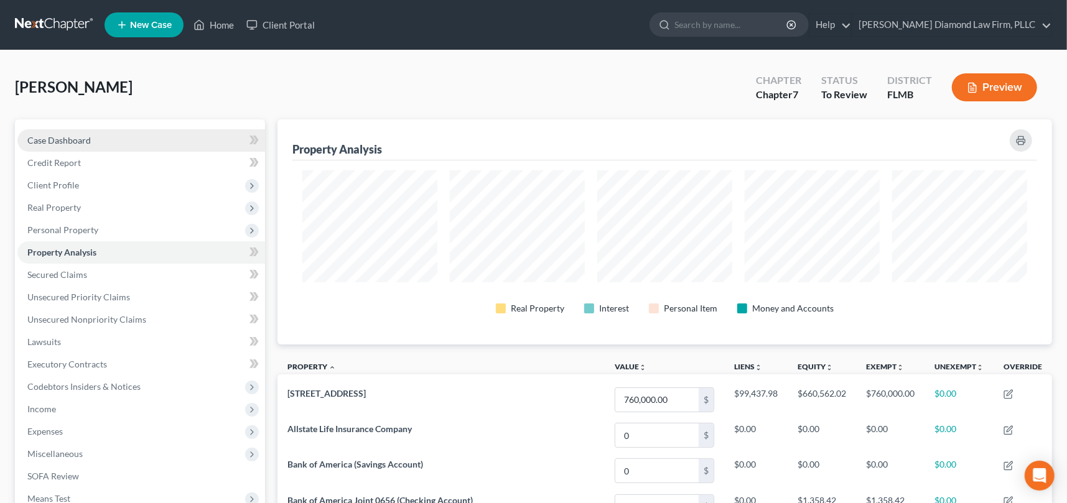
click at [118, 144] on link "Case Dashboard" at bounding box center [141, 140] width 248 height 22
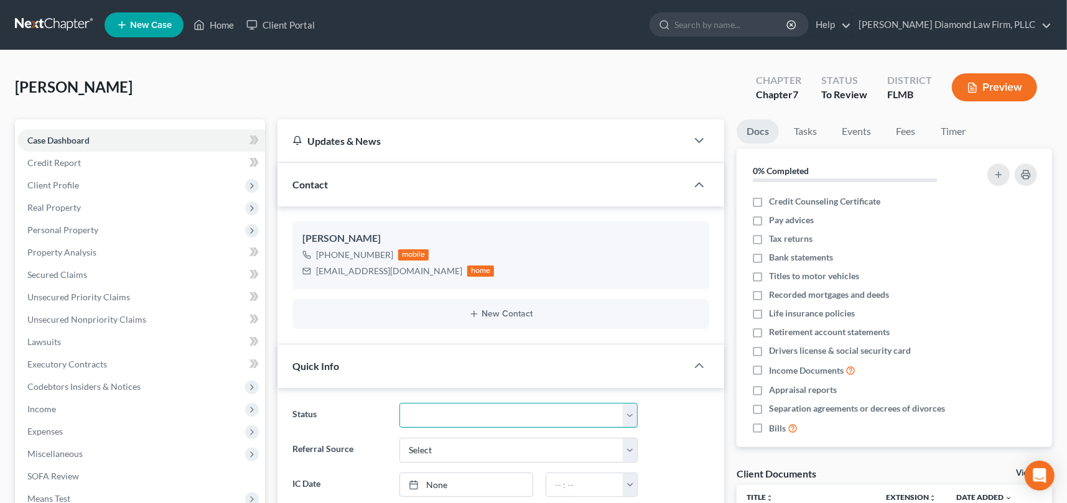
click at [460, 416] on select "Discharged Discharge Litigation Dismissal Notice Dismissed Filed Filed / Pre 34…" at bounding box center [518, 415] width 238 height 25
select select "16"
click at [399, 403] on select "Discharged Discharge Litigation Dismissal Notice Dismissed Filed Filed / Pre 34…" at bounding box center [518, 415] width 238 height 25
click at [45, 157] on span "Credit Report" at bounding box center [54, 162] width 54 height 11
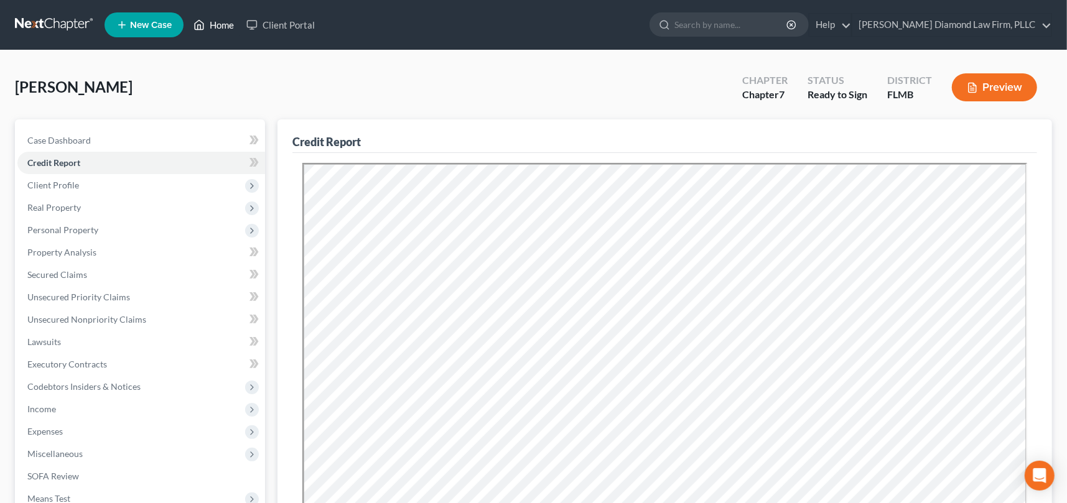
click at [222, 23] on link "Home" at bounding box center [213, 25] width 53 height 22
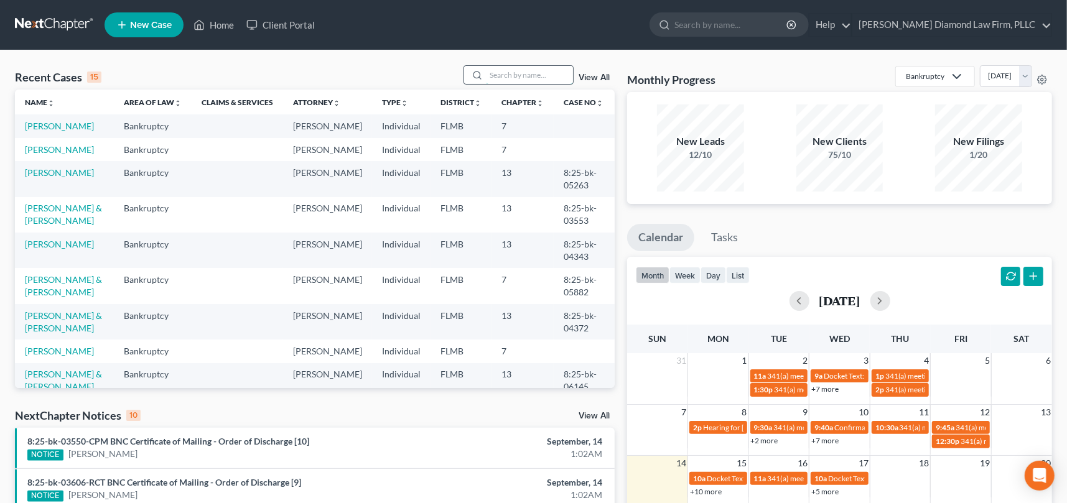
click at [502, 76] on input "search" at bounding box center [529, 75] width 87 height 18
type input "owens"
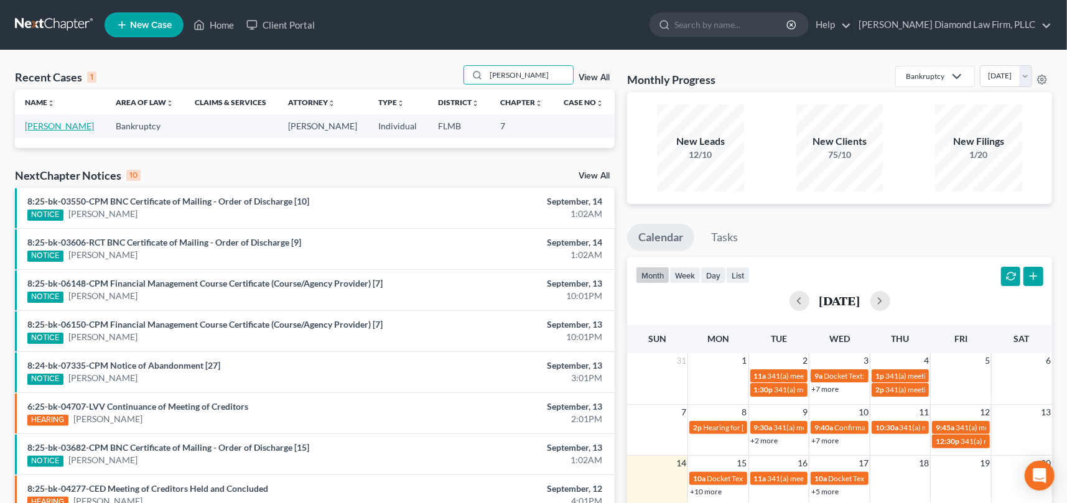
click at [73, 123] on link "Owens, Michael" at bounding box center [59, 126] width 69 height 11
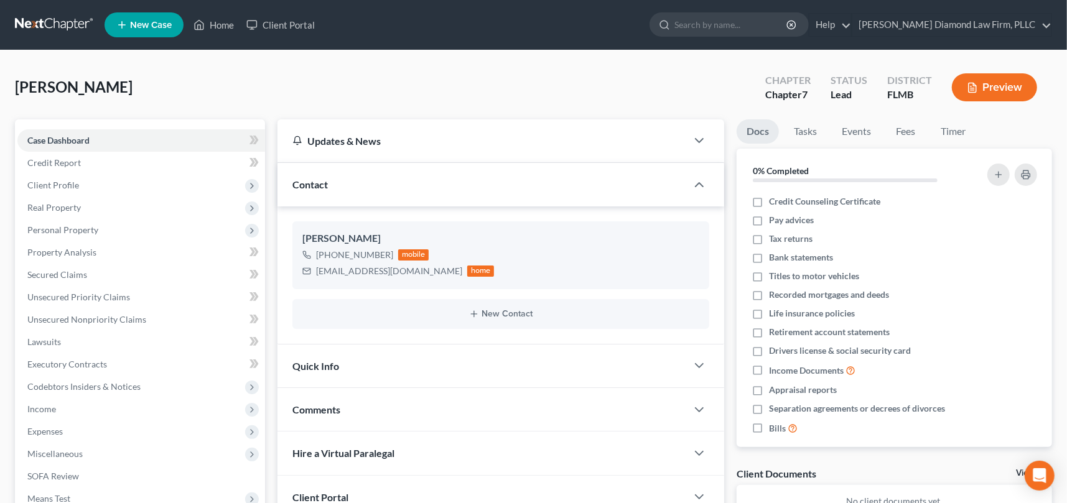
click at [1007, 83] on button "Preview" at bounding box center [994, 87] width 85 height 28
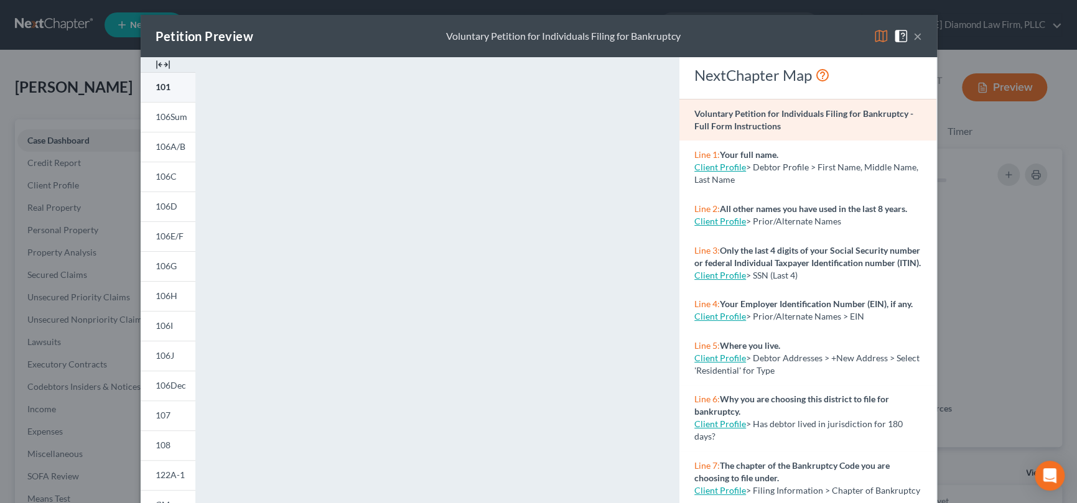
click at [158, 81] on link "101" at bounding box center [168, 87] width 55 height 30
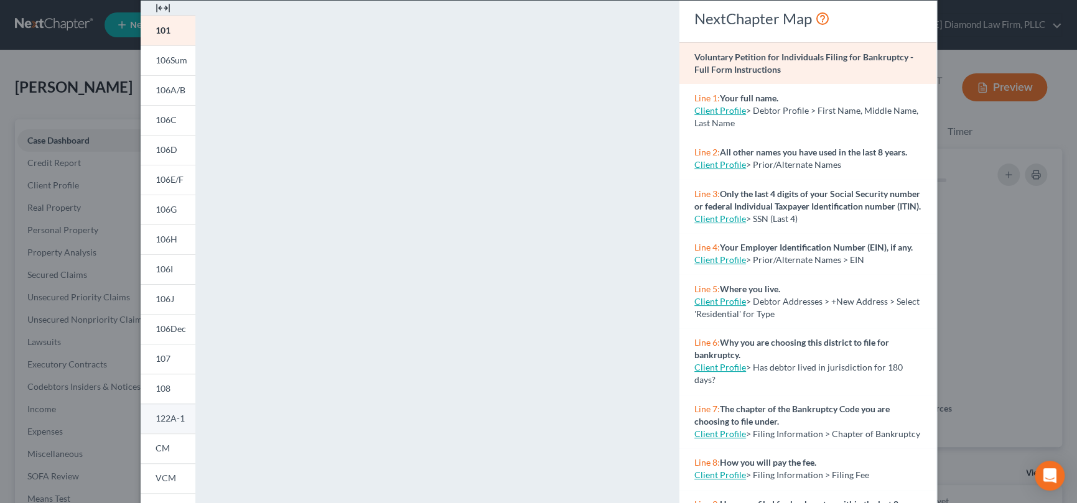
scroll to position [198, 0]
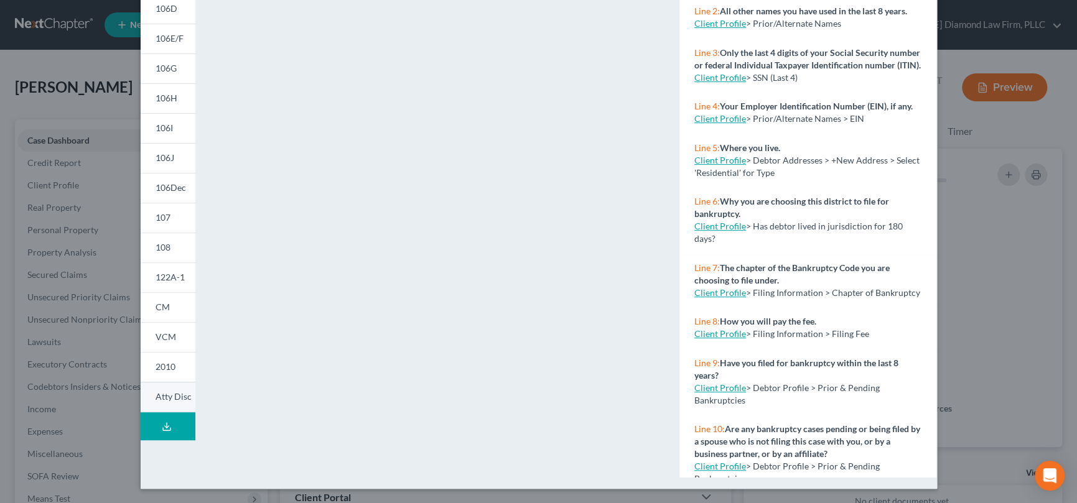
click at [170, 400] on span "Atty Disc" at bounding box center [174, 396] width 36 height 11
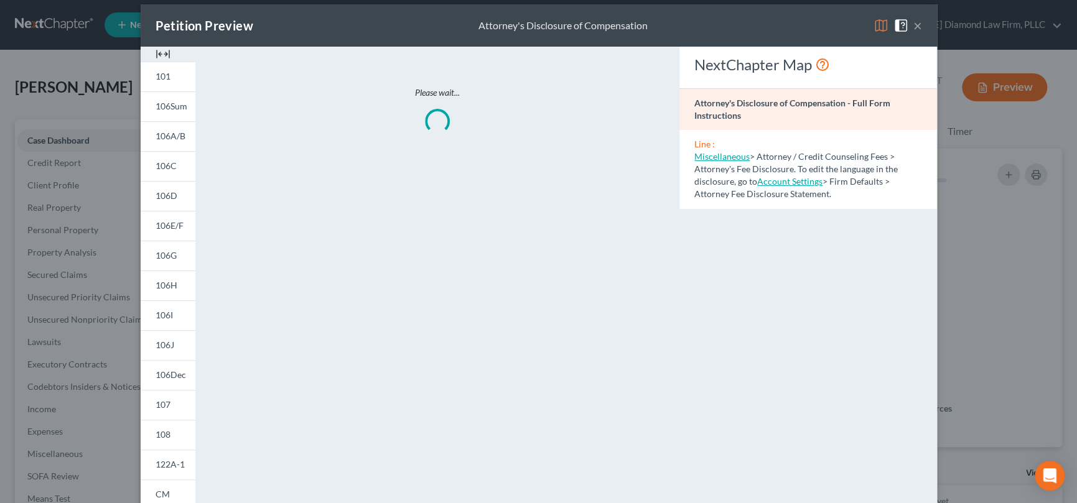
scroll to position [0, 0]
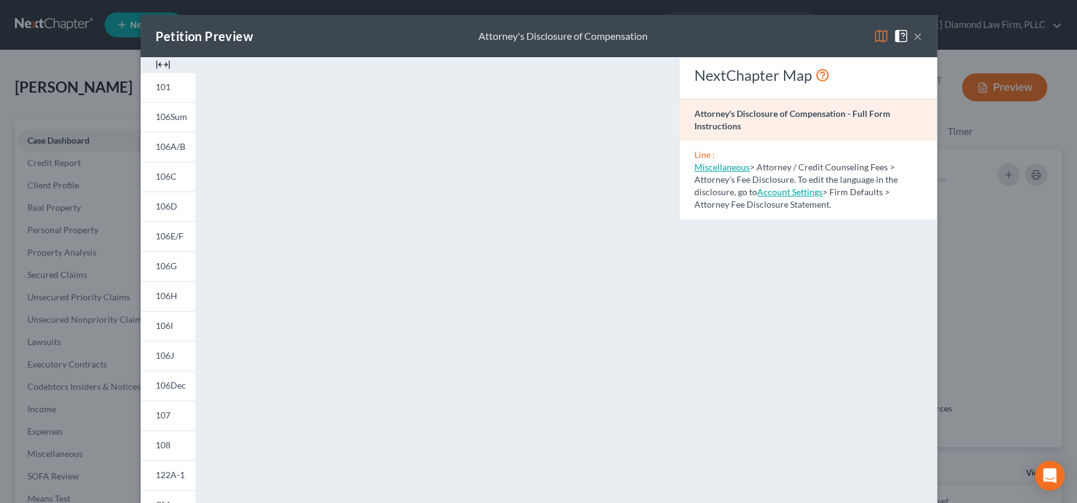
click at [913, 30] on button "×" at bounding box center [917, 36] width 9 height 15
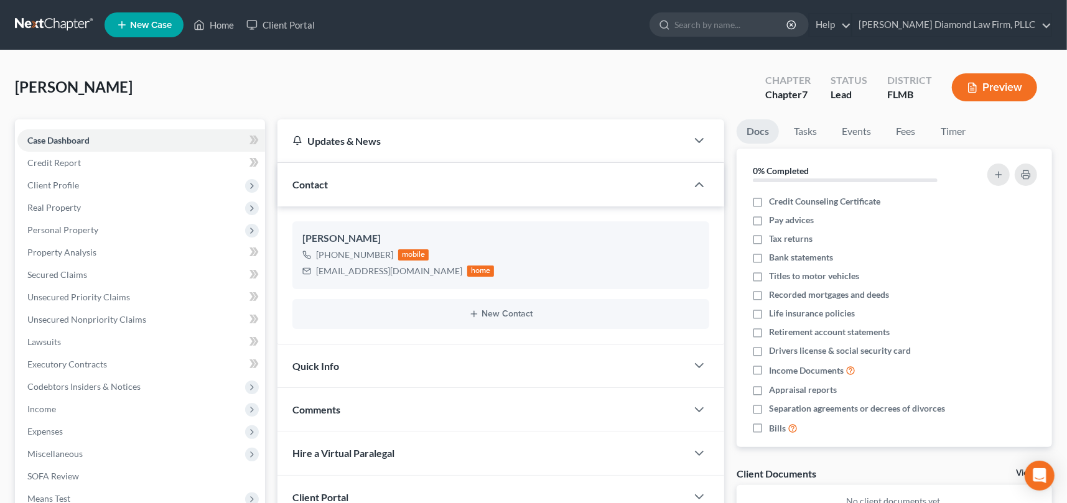
click at [999, 83] on button "Preview" at bounding box center [994, 87] width 85 height 28
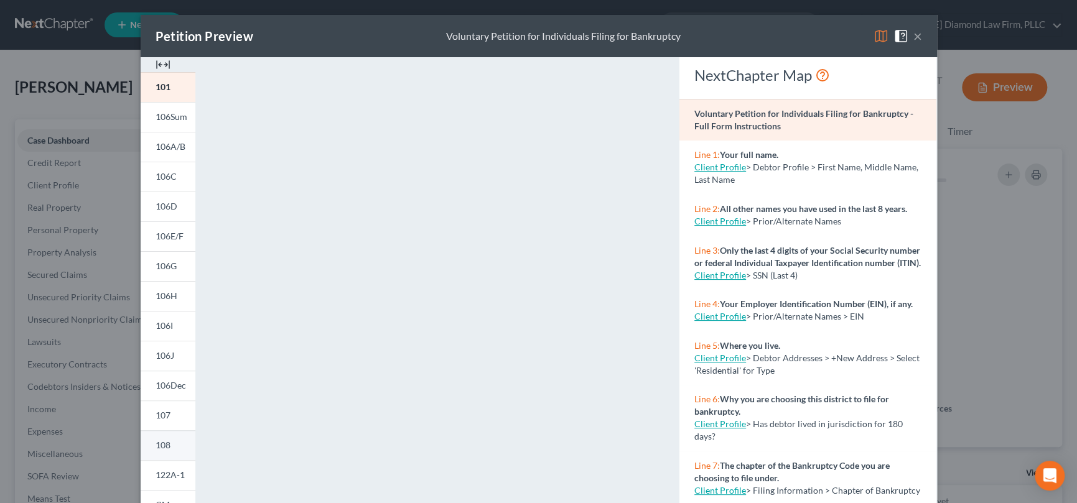
scroll to position [198, 0]
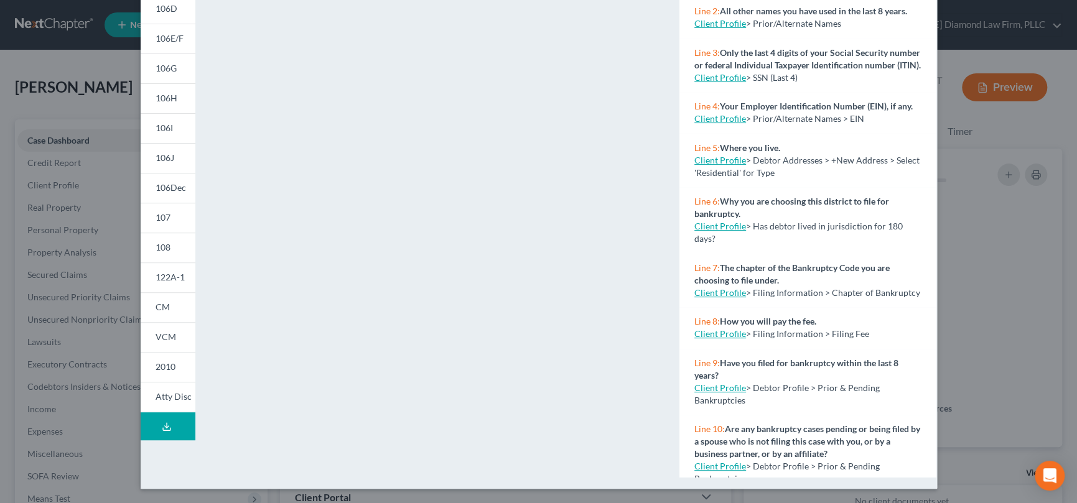
click at [164, 422] on icon at bounding box center [167, 427] width 10 height 10
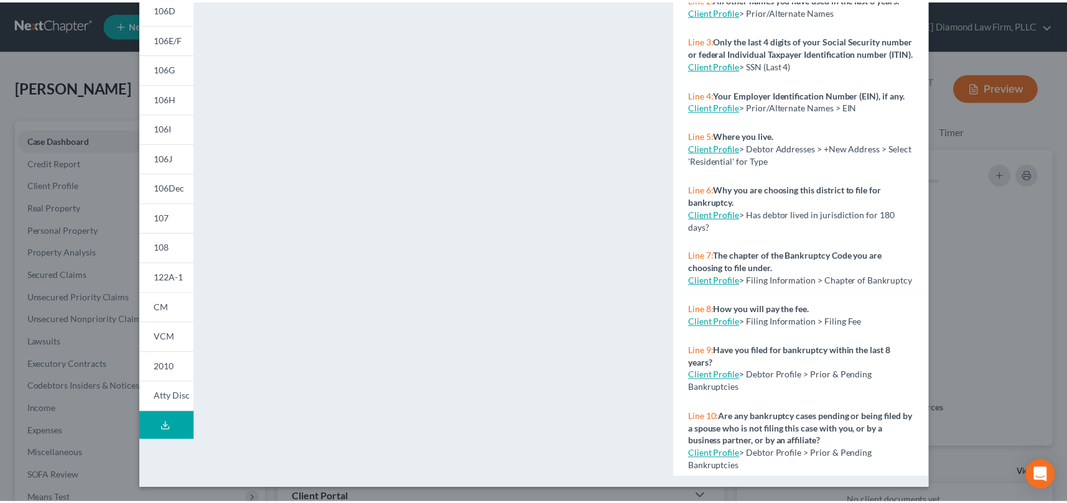
scroll to position [0, 0]
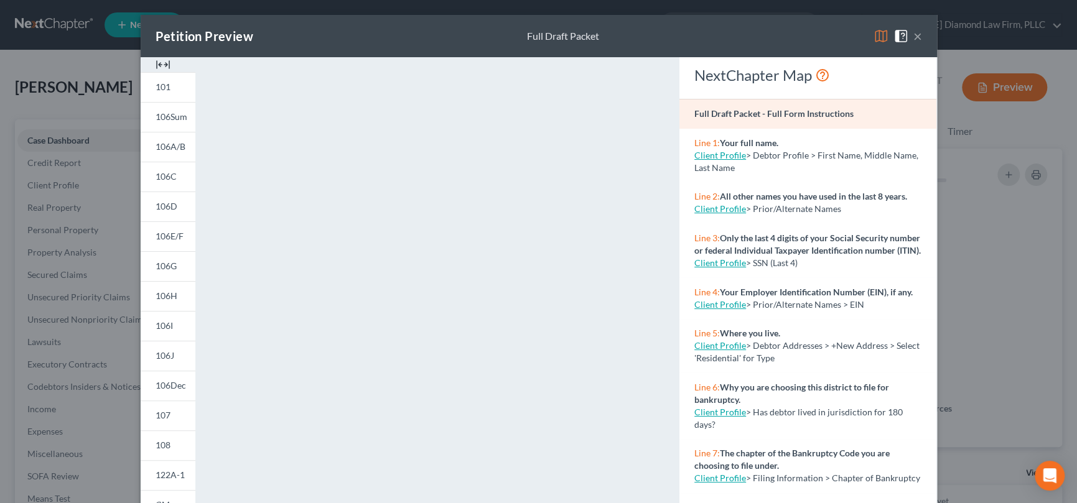
click at [706, 35] on div "Petition Preview Full Draft Packet ×" at bounding box center [539, 36] width 796 height 42
click at [913, 35] on button "×" at bounding box center [917, 36] width 9 height 15
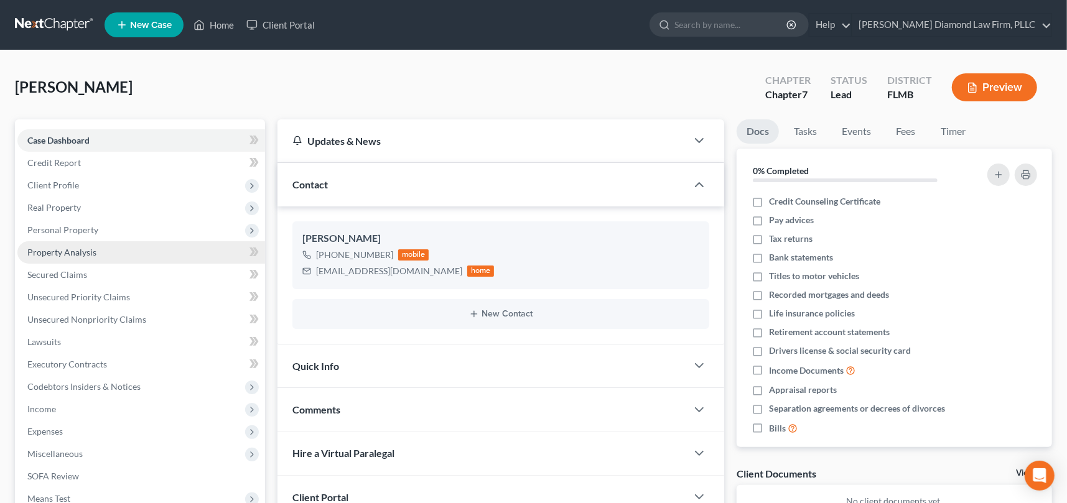
click at [90, 253] on span "Property Analysis" at bounding box center [61, 252] width 69 height 11
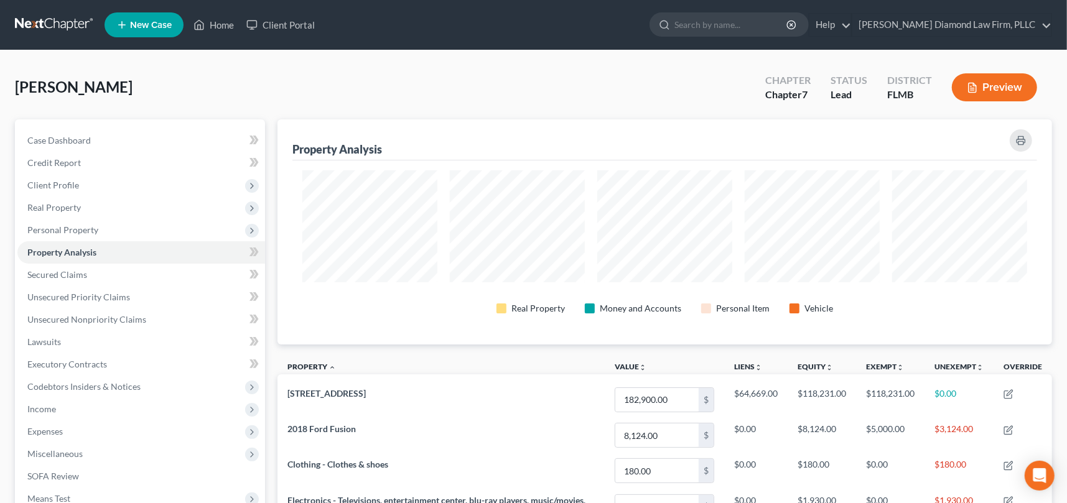
scroll to position [225, 775]
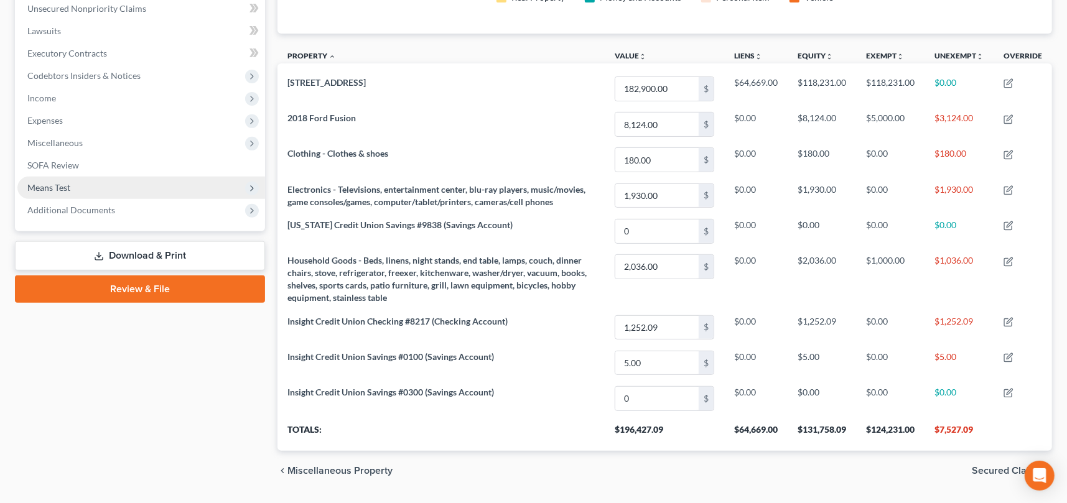
click at [77, 185] on span "Means Test" at bounding box center [141, 188] width 248 height 22
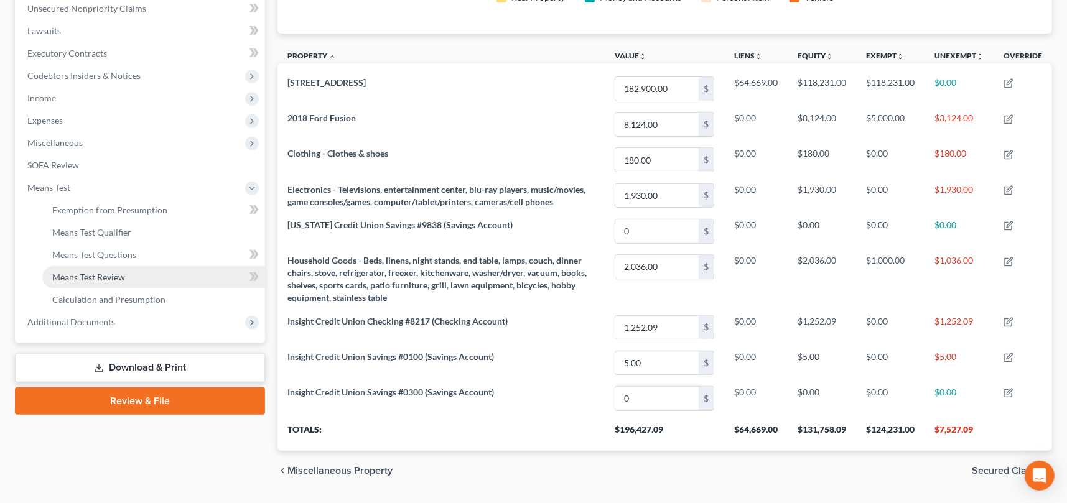
click at [124, 279] on span "Means Test Review" at bounding box center [88, 277] width 73 height 11
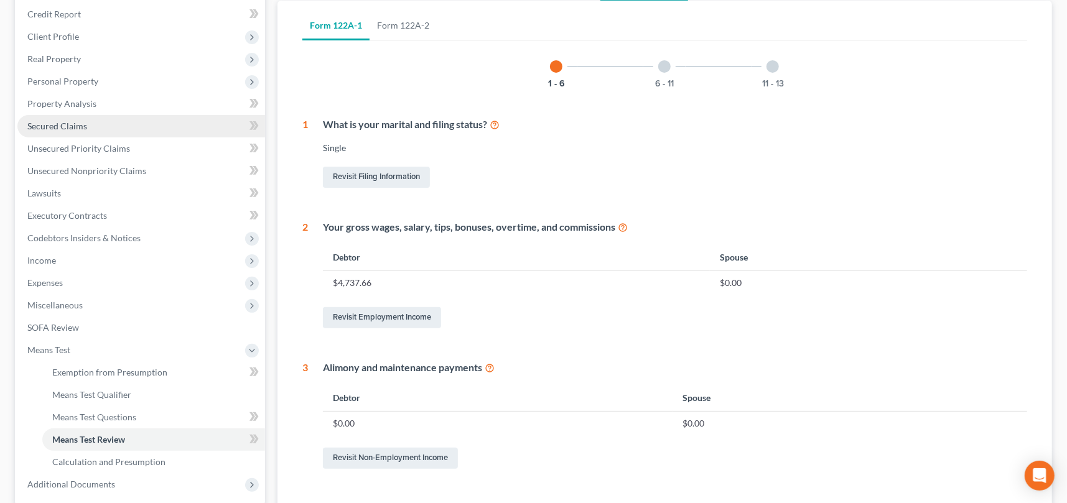
scroll to position [553, 0]
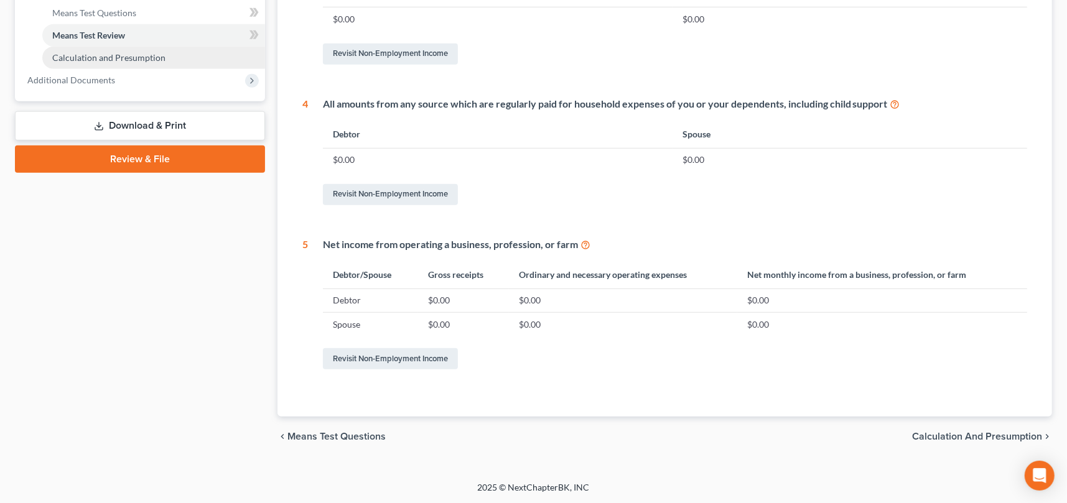
click at [111, 58] on span "Calculation and Presumption" at bounding box center [108, 57] width 113 height 11
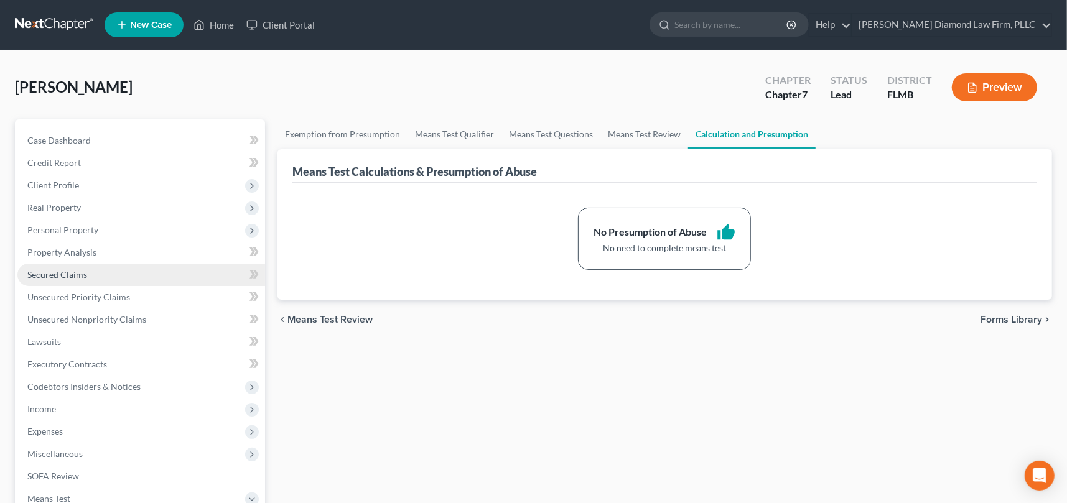
click at [90, 274] on link "Secured Claims" at bounding box center [141, 275] width 248 height 22
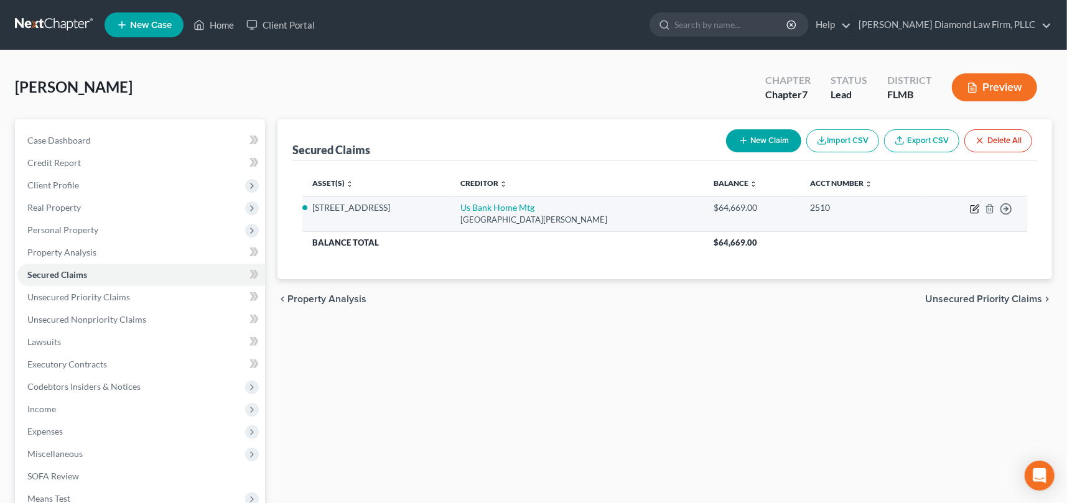
click at [975, 207] on icon "button" at bounding box center [976, 208] width 6 height 6
select select "24"
select select "3"
select select "4"
select select "0"
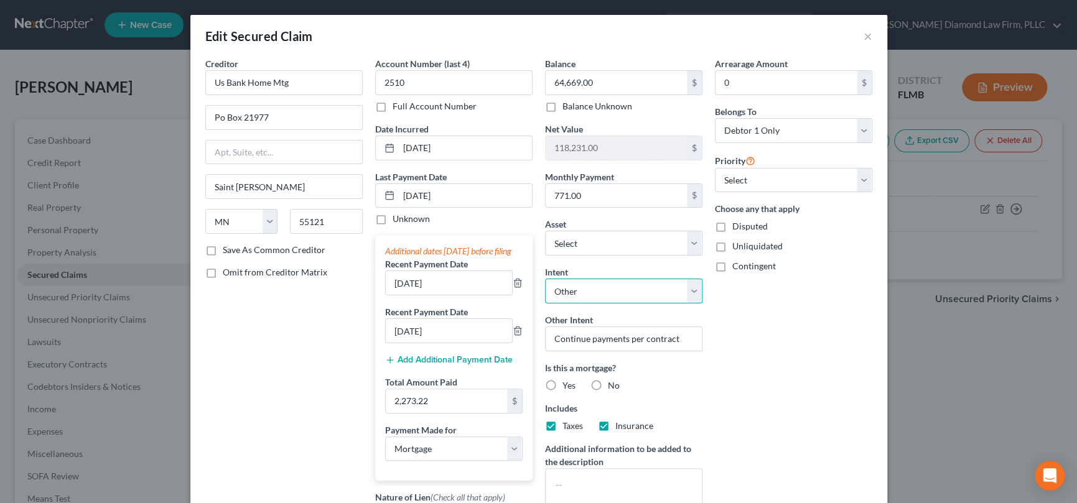
click at [635, 291] on select "Select Surrender Redeem Reaffirm Avoid Other" at bounding box center [623, 291] width 157 height 25
select select "2"
click at [545, 279] on select "Select Surrender Redeem Reaffirm Avoid Other" at bounding box center [623, 291] width 157 height 25
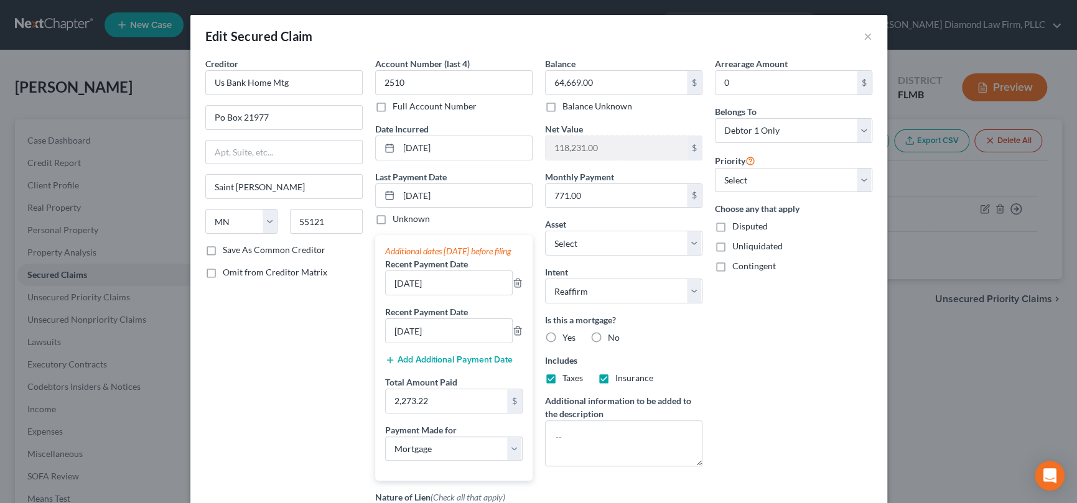
click at [747, 356] on div "Arrearage Amount 0 $ Belongs To * Select Debtor 1 Only Debtor 2 Only Debtor 1 A…" at bounding box center [794, 330] width 170 height 546
click at [562, 335] on label "Yes" at bounding box center [568, 338] width 13 height 12
click at [567, 335] on input "Yes" at bounding box center [571, 336] width 8 height 8
radio input "true"
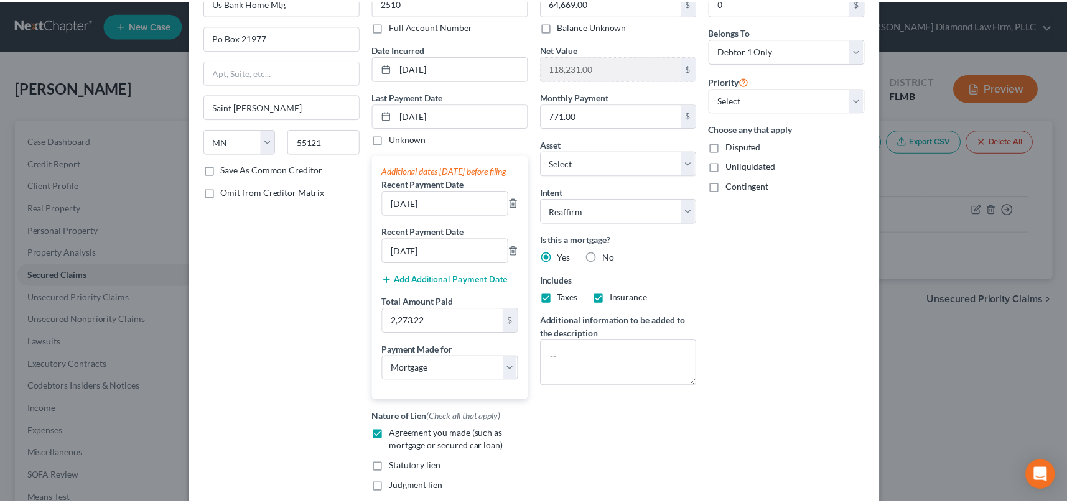
scroll to position [200, 0]
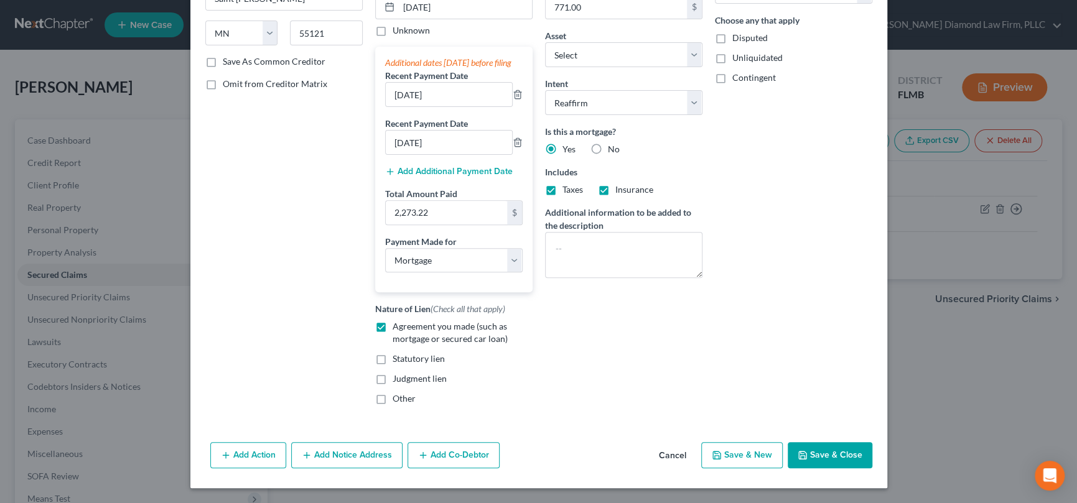
click at [841, 447] on button "Save & Close" at bounding box center [830, 455] width 85 height 26
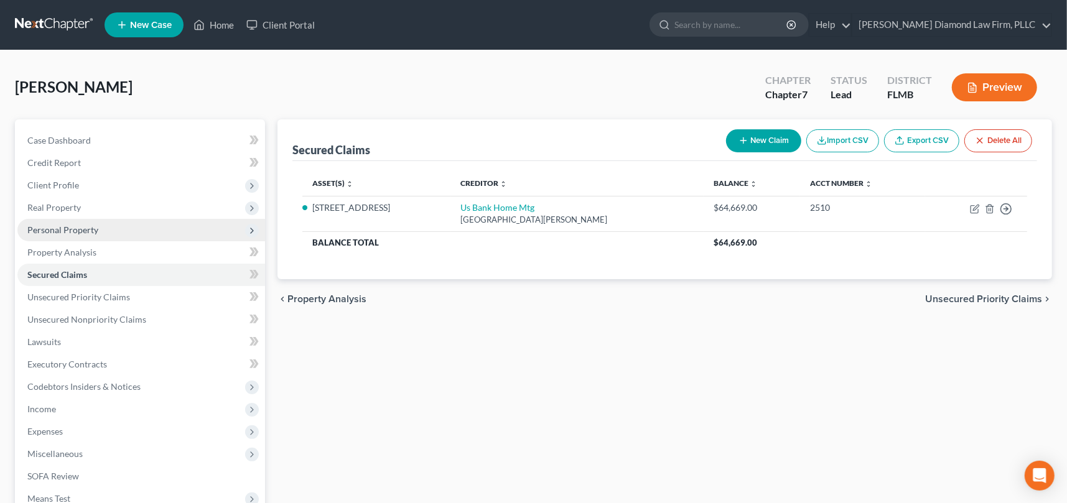
click at [56, 225] on span "Personal Property" at bounding box center [62, 230] width 71 height 11
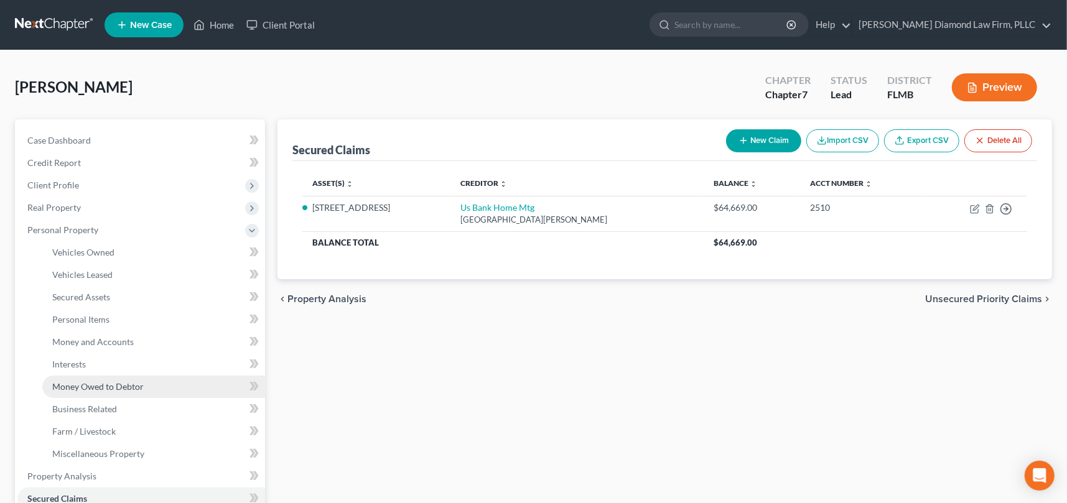
click at [103, 385] on span "Money Owed to Debtor" at bounding box center [97, 386] width 91 height 11
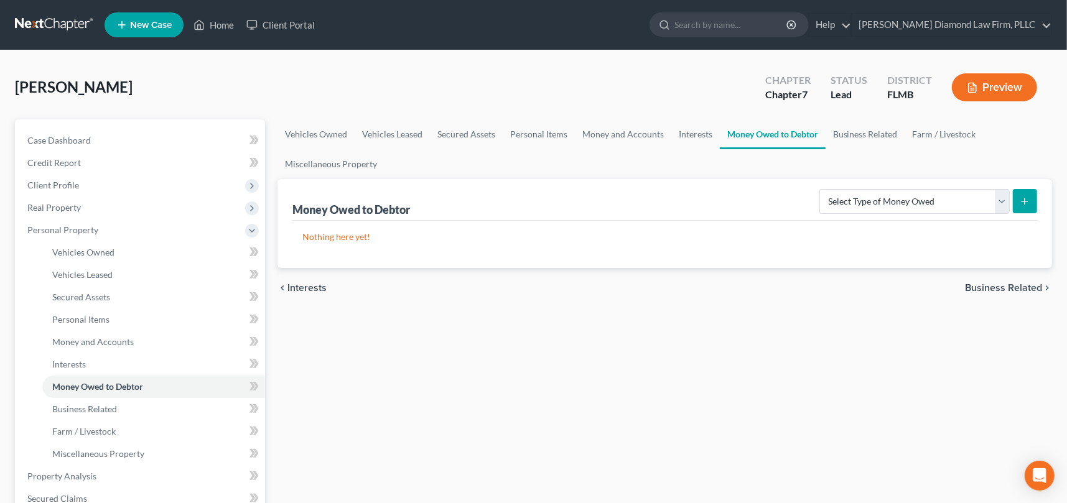
click at [1025, 198] on line "submit" at bounding box center [1025, 201] width 0 height 6
click at [971, 197] on select "Select Type of Money Owed Accounts Receivable Alimony Child Support Claims Agai…" at bounding box center [914, 201] width 190 height 25
select select "other_contingent_and_unliquidated_claims"
click at [822, 189] on select "Select Type of Money Owed Accounts Receivable Alimony Child Support Claims Agai…" at bounding box center [914, 201] width 190 height 25
click at [1024, 203] on icon "submit" at bounding box center [1025, 202] width 10 height 10
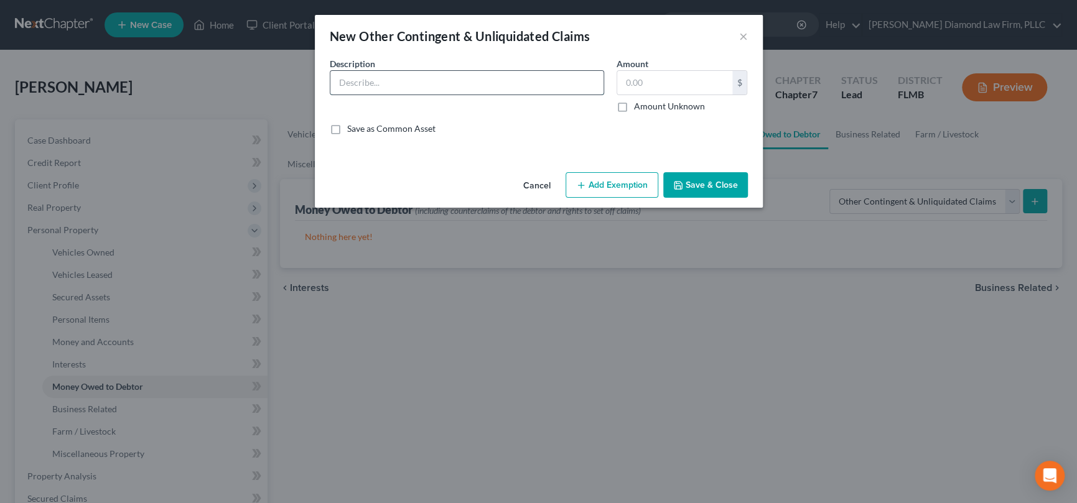
click at [418, 84] on input "text" at bounding box center [466, 83] width 273 height 24
type input "0"
type input "2025 tax refund (pro-rated based on 2024 taxes)"
click at [681, 79] on input "text" at bounding box center [674, 83] width 115 height 24
type input "3,000"
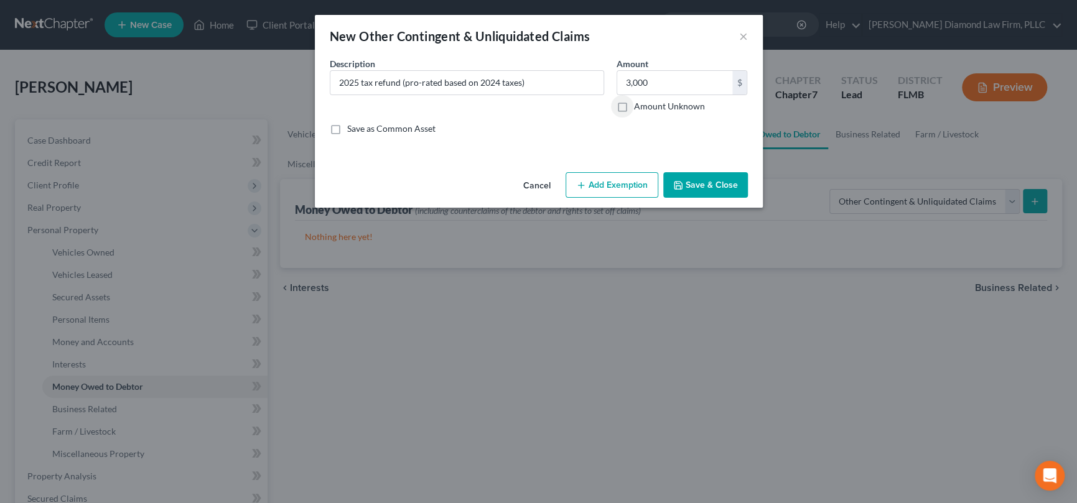
click at [720, 184] on button "Save & Close" at bounding box center [705, 185] width 85 height 26
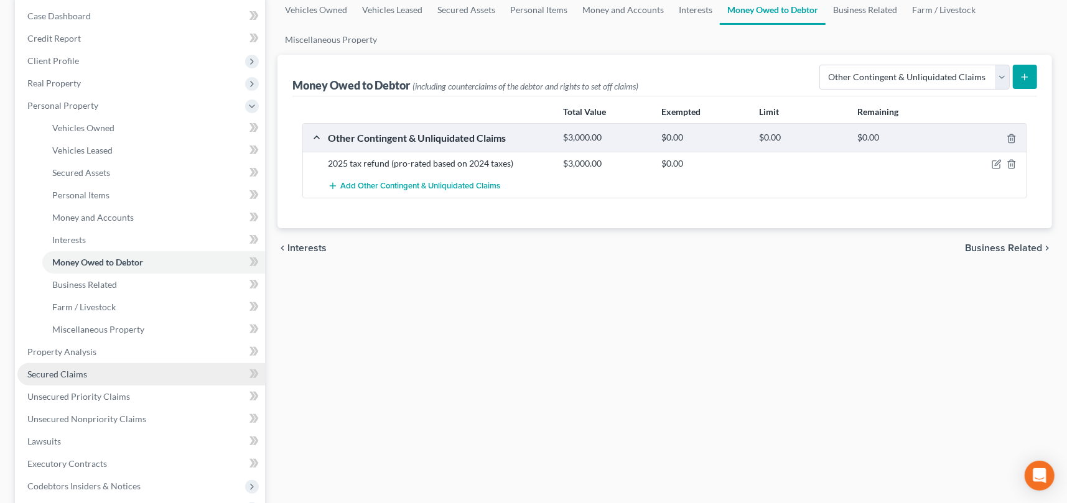
click at [91, 376] on link "Secured Claims" at bounding box center [141, 374] width 248 height 22
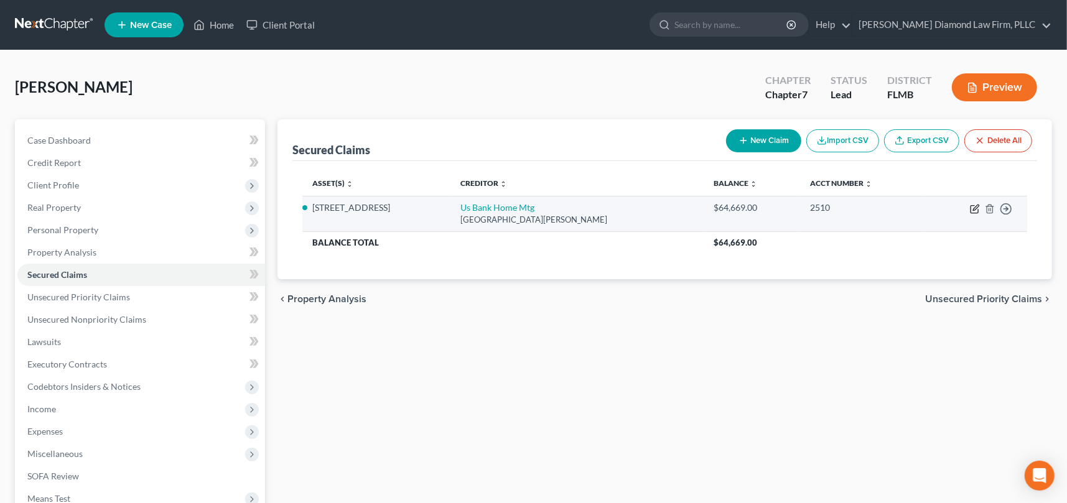
click at [976, 208] on icon "button" at bounding box center [975, 209] width 10 height 10
select select "24"
select select "3"
select select "2"
select select "0"
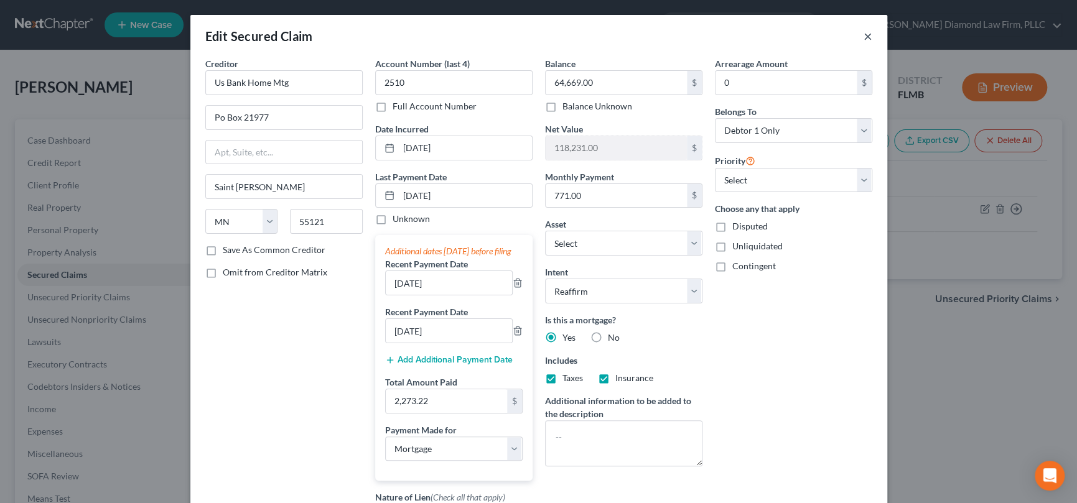
drag, startPoint x: 862, startPoint y: 32, endPoint x: 869, endPoint y: 44, distance: 12.8
click at [864, 32] on button "×" at bounding box center [868, 36] width 9 height 15
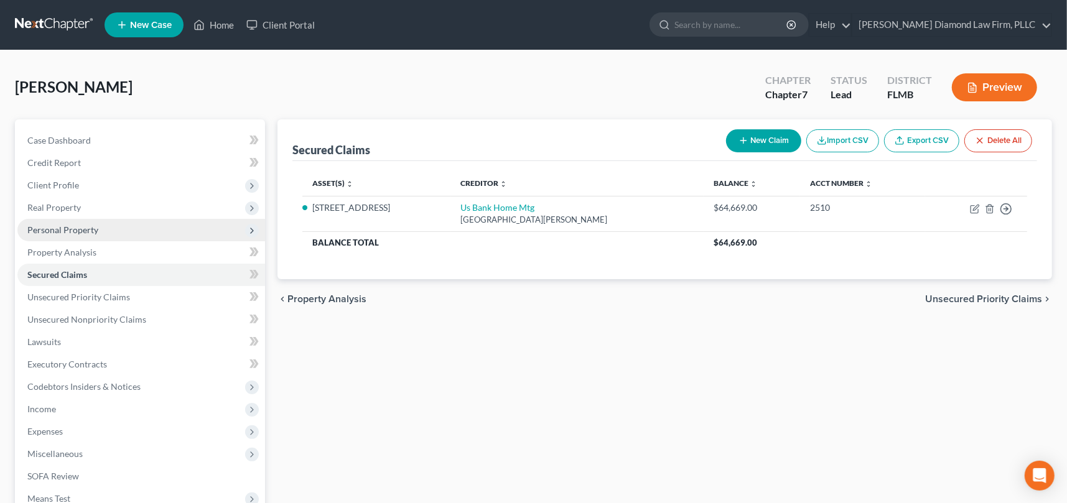
click at [72, 232] on span "Personal Property" at bounding box center [62, 230] width 71 height 11
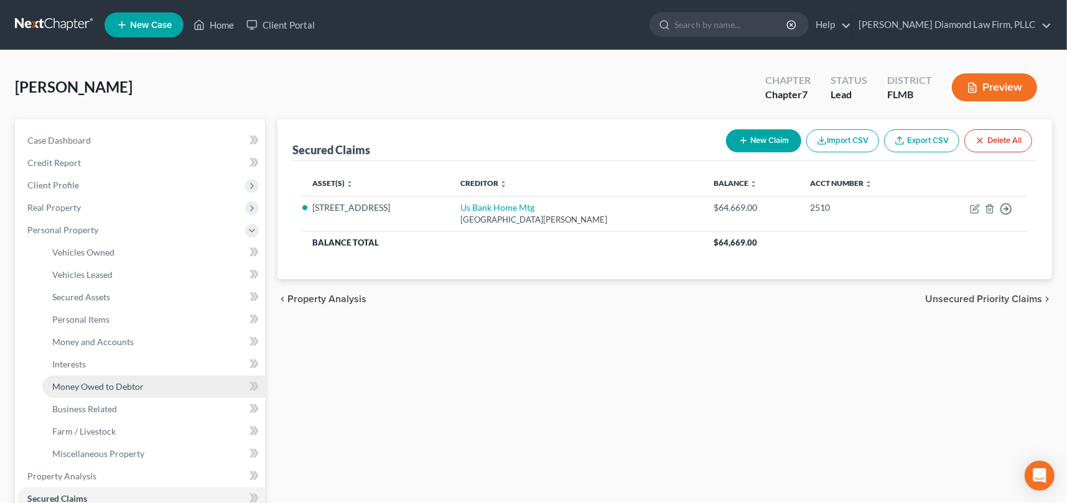
click at [75, 384] on span "Money Owed to Debtor" at bounding box center [97, 386] width 91 height 11
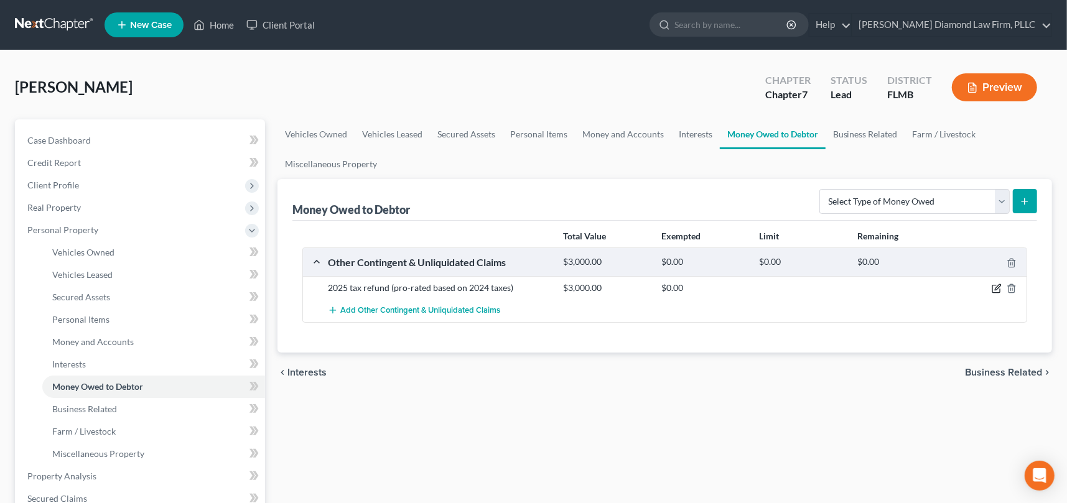
click at [996, 288] on icon "button" at bounding box center [998, 288] width 6 height 6
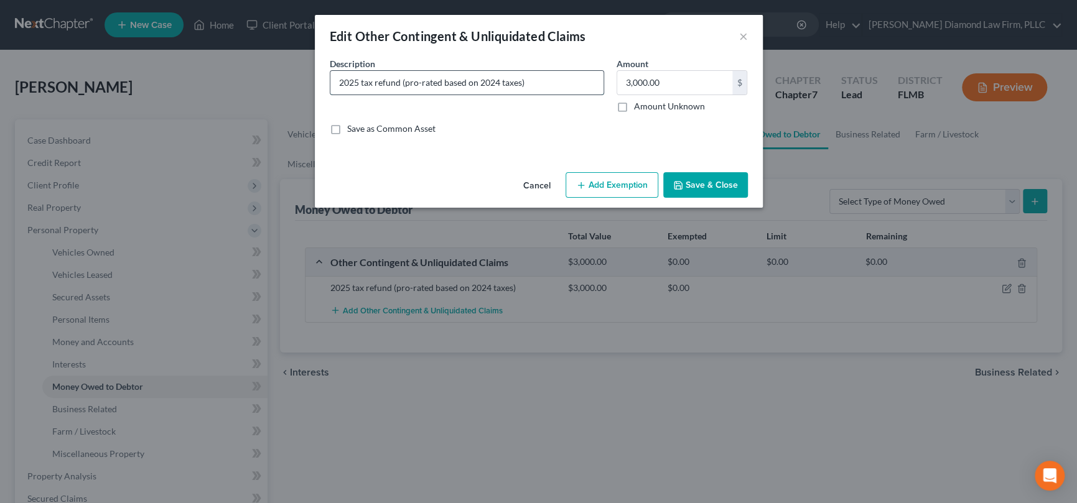
drag, startPoint x: 493, startPoint y: 82, endPoint x: 513, endPoint y: 82, distance: 19.9
click at [492, 82] on input "2025 tax refund (pro-rated based on 2024 taxes)" at bounding box center [466, 83] width 273 height 24
type input "2025 tax refund (pro-rated based on 2023 taxes as Debtor only claims his son on…"
click at [666, 82] on input "3,000.00" at bounding box center [674, 83] width 115 height 24
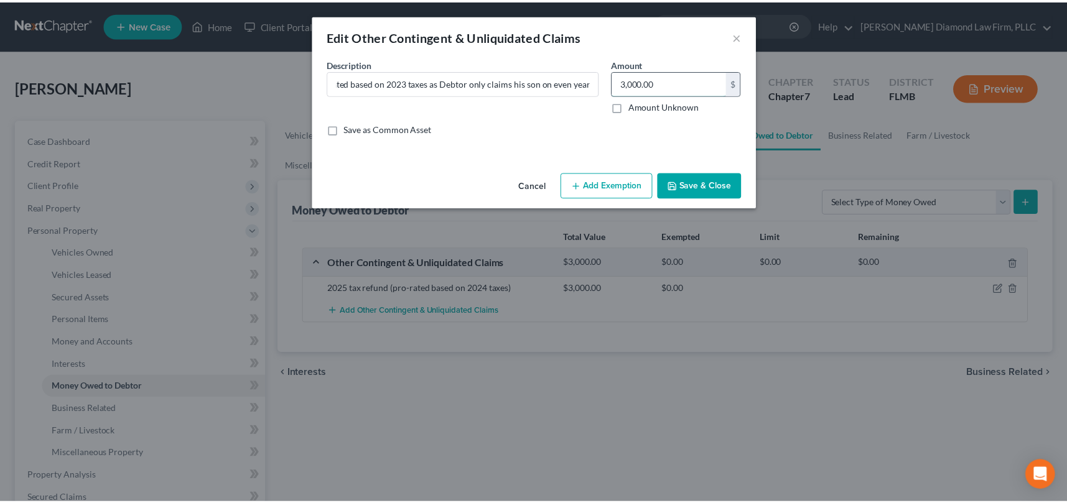
scroll to position [0, 0]
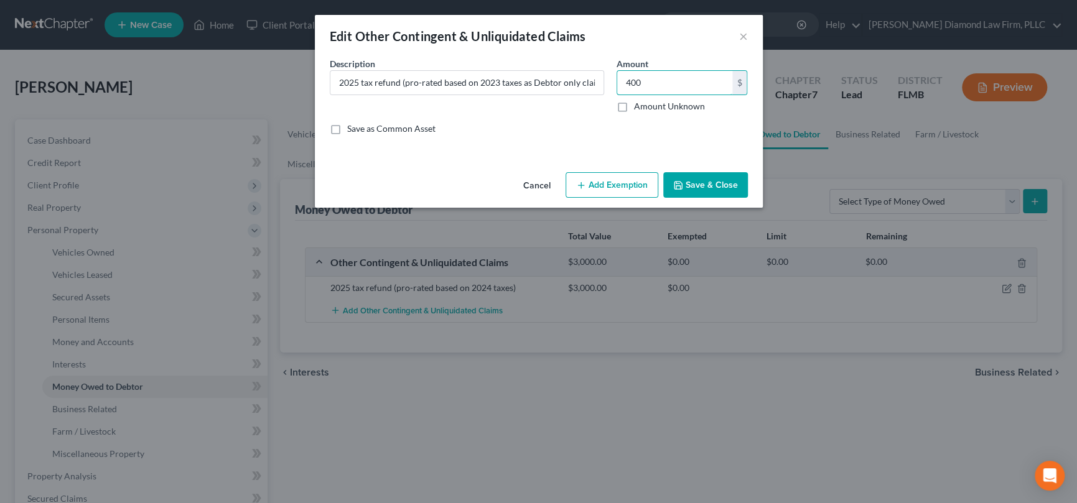
type input "400"
click at [717, 179] on button "Save & Close" at bounding box center [705, 185] width 85 height 26
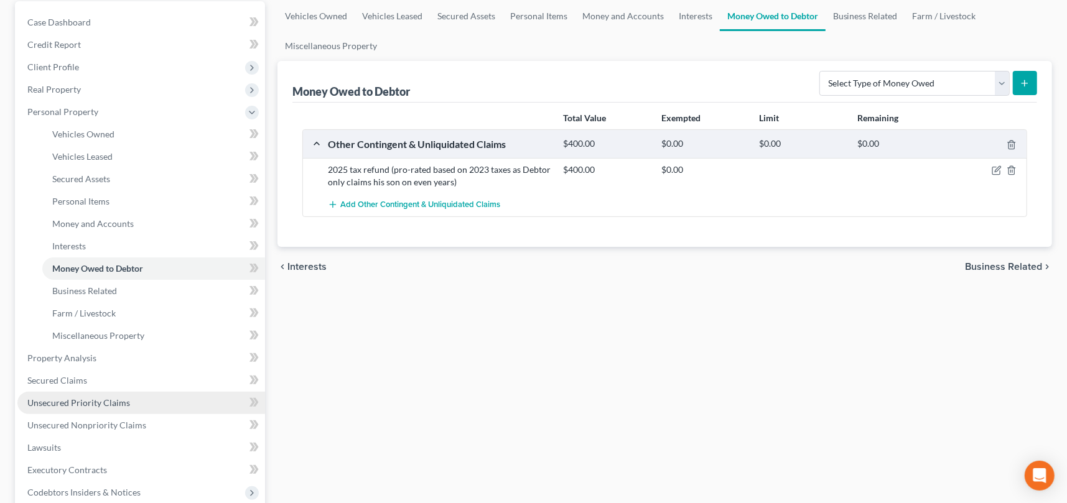
scroll to position [124, 0]
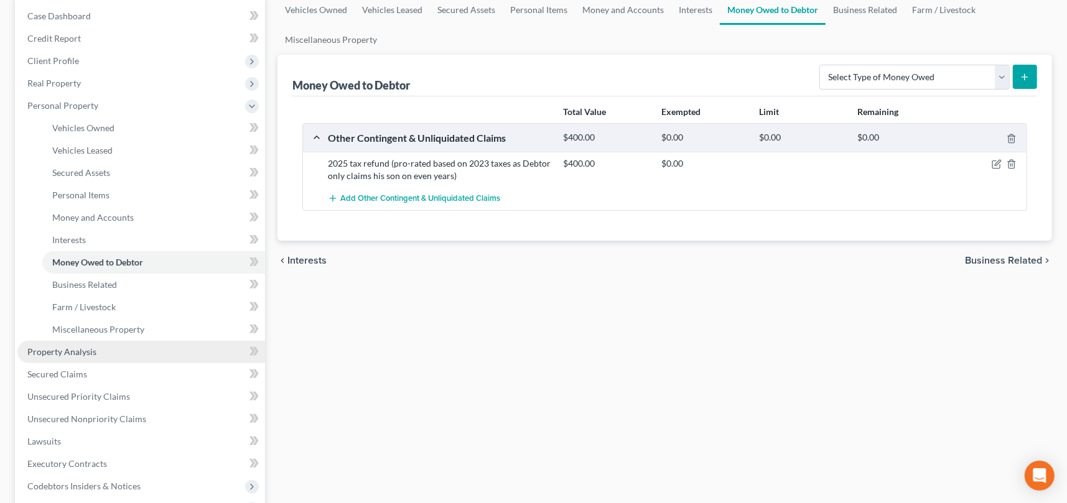
click at [79, 350] on span "Property Analysis" at bounding box center [61, 352] width 69 height 11
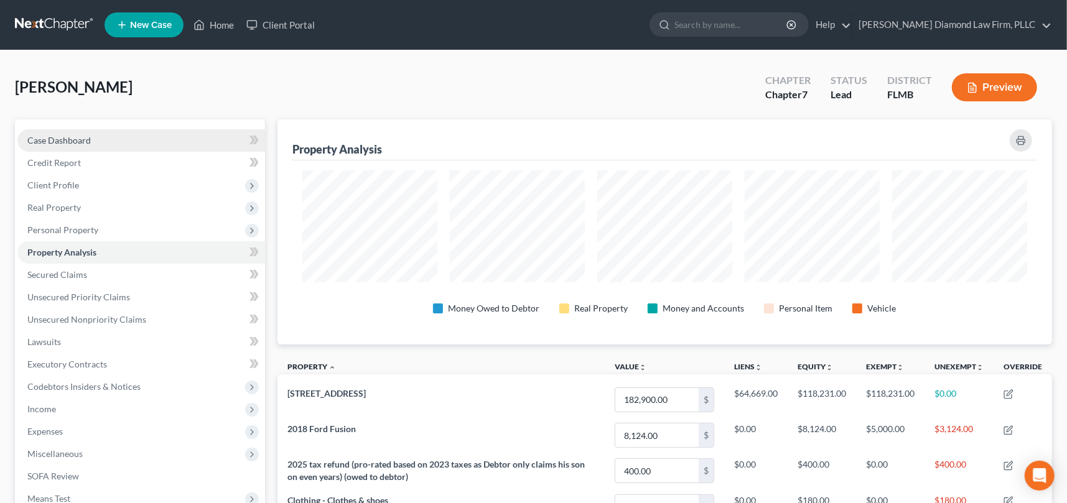
click at [74, 138] on span "Case Dashboard" at bounding box center [58, 140] width 63 height 11
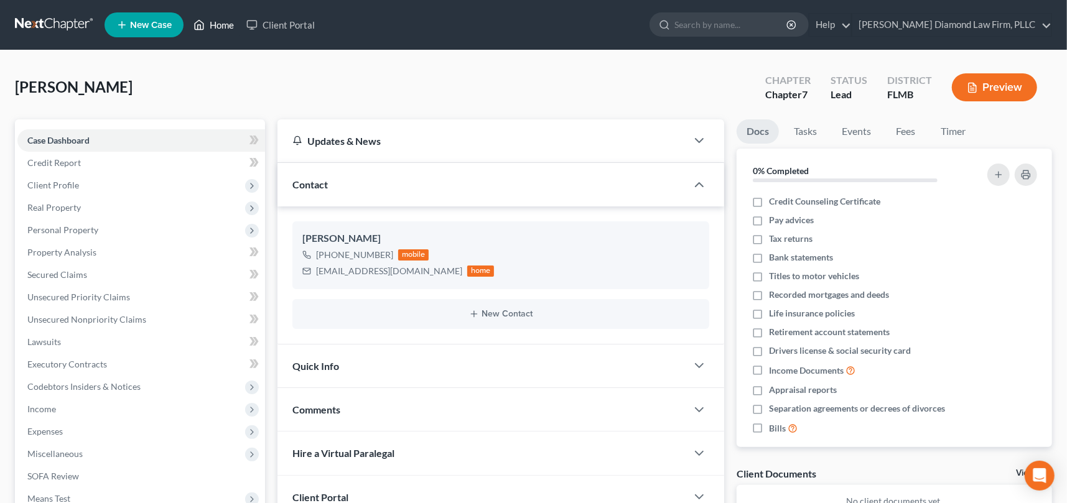
click at [222, 21] on link "Home" at bounding box center [213, 25] width 53 height 22
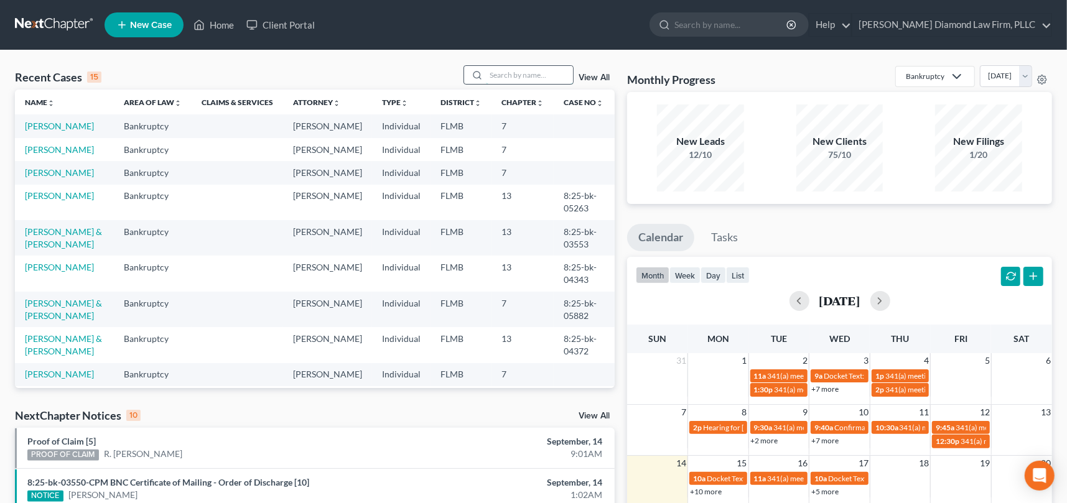
click at [518, 76] on input "search" at bounding box center [529, 75] width 87 height 18
type input "guedj"
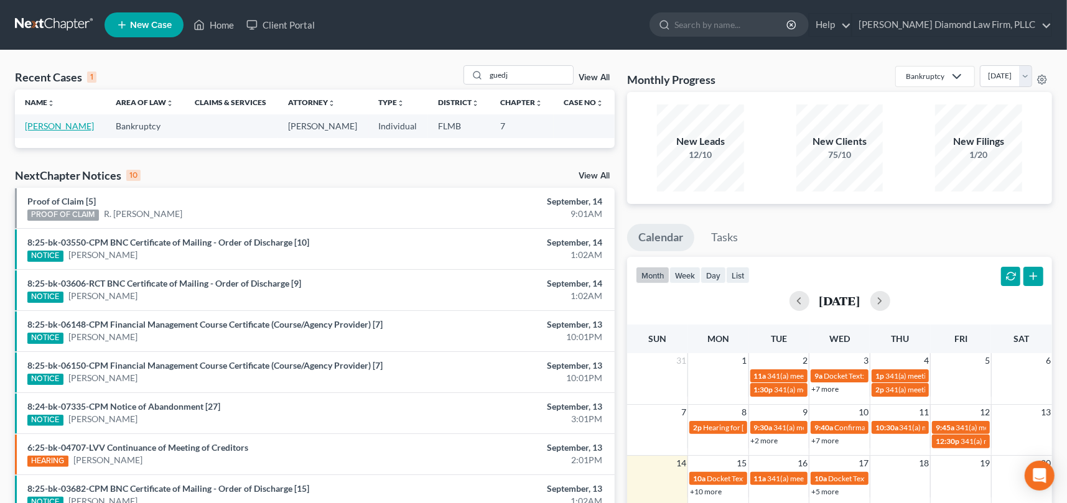
click at [57, 127] on link "Guedj, Marc" at bounding box center [59, 126] width 69 height 11
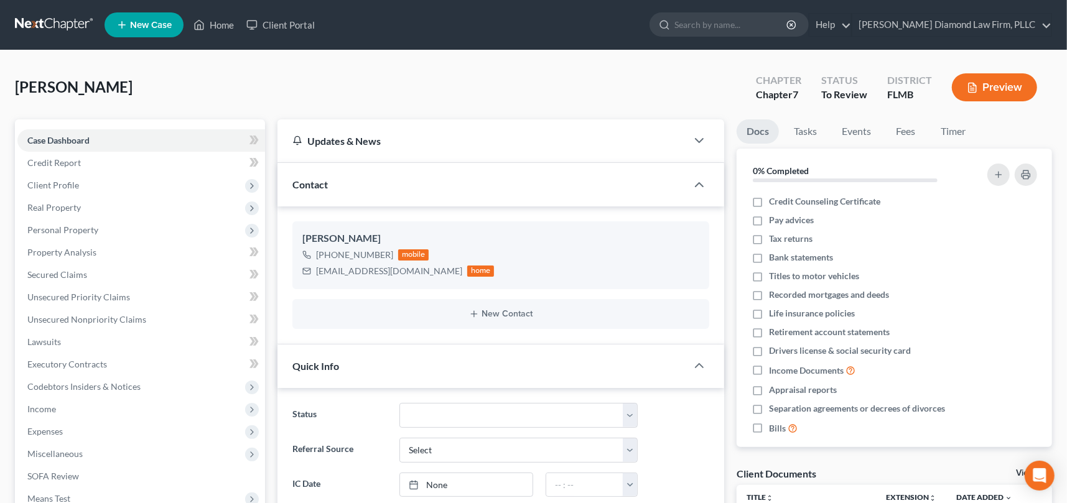
click at [1003, 85] on button "Preview" at bounding box center [994, 87] width 85 height 28
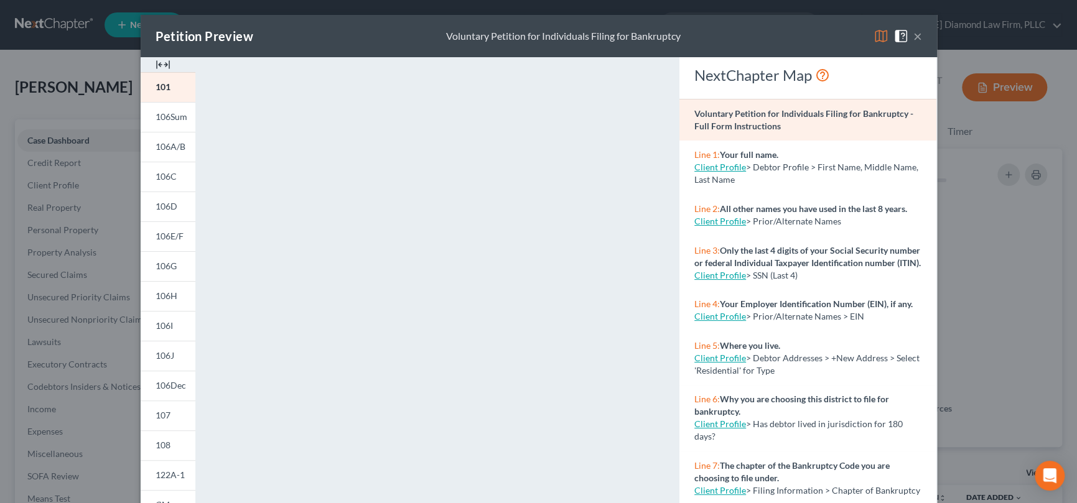
drag, startPoint x: 915, startPoint y: 37, endPoint x: 889, endPoint y: 84, distance: 53.5
click at [915, 37] on button "×" at bounding box center [917, 36] width 9 height 15
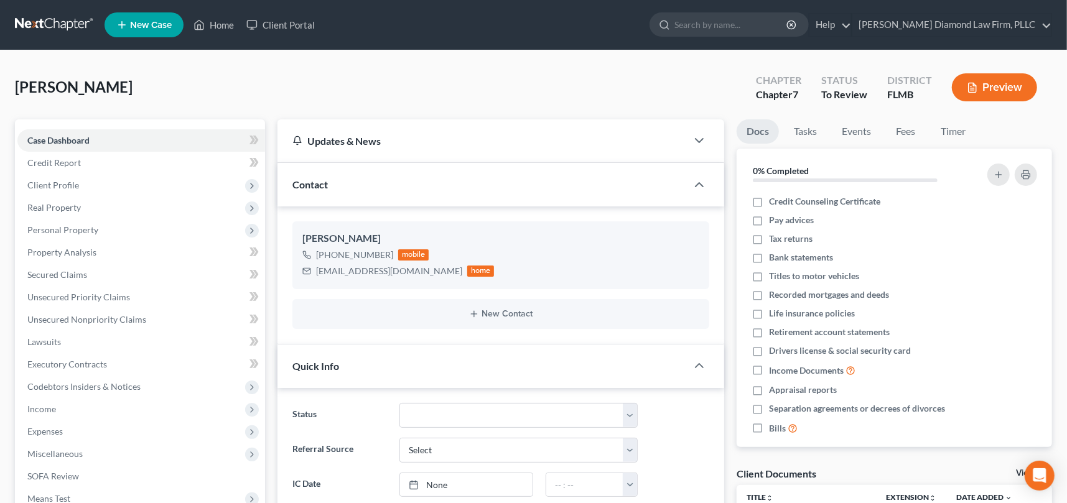
click at [989, 83] on button "Preview" at bounding box center [994, 87] width 85 height 28
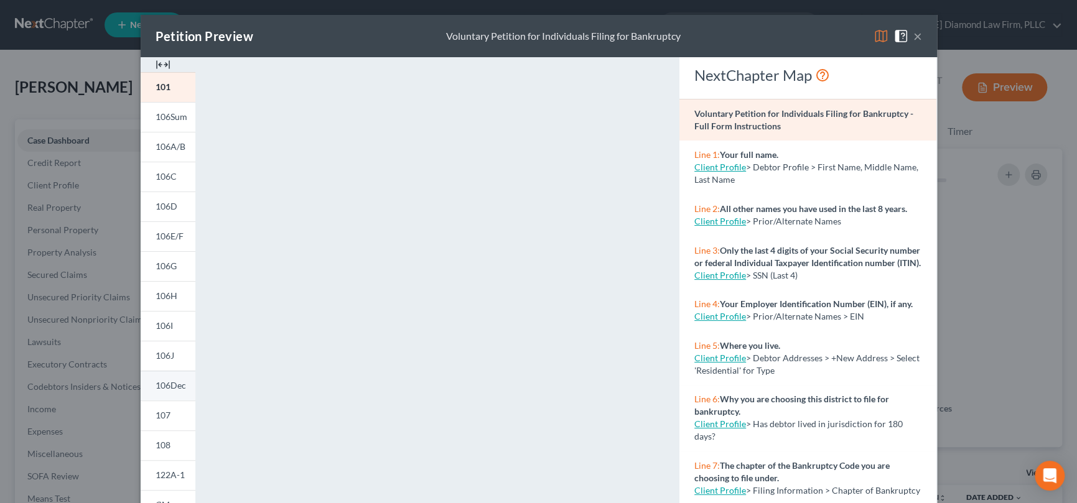
scroll to position [198, 0]
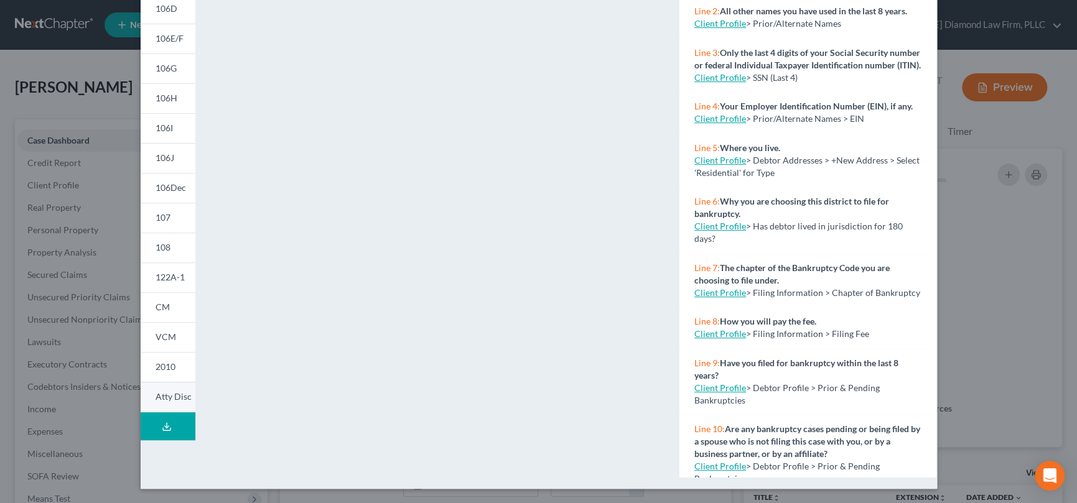
click at [168, 392] on span "Atty Disc" at bounding box center [174, 396] width 36 height 11
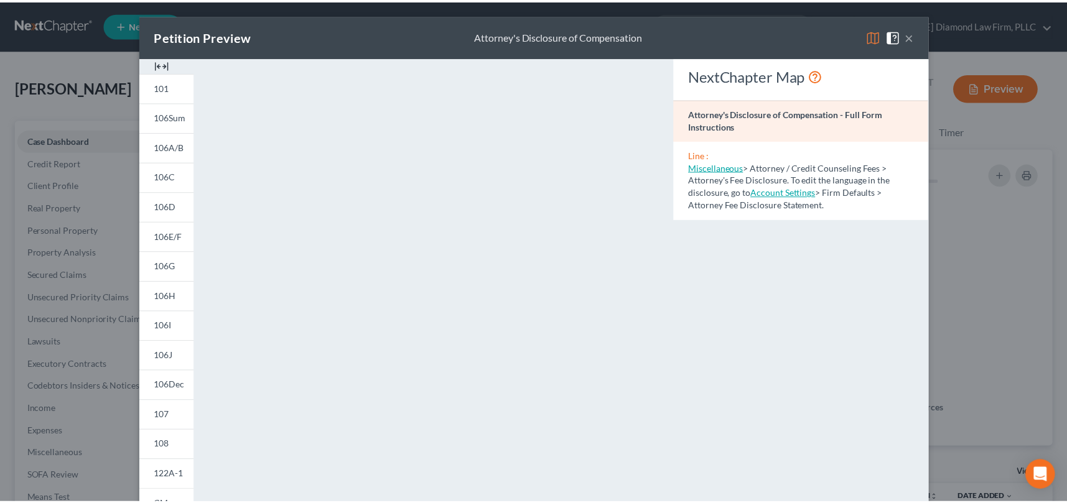
scroll to position [0, 0]
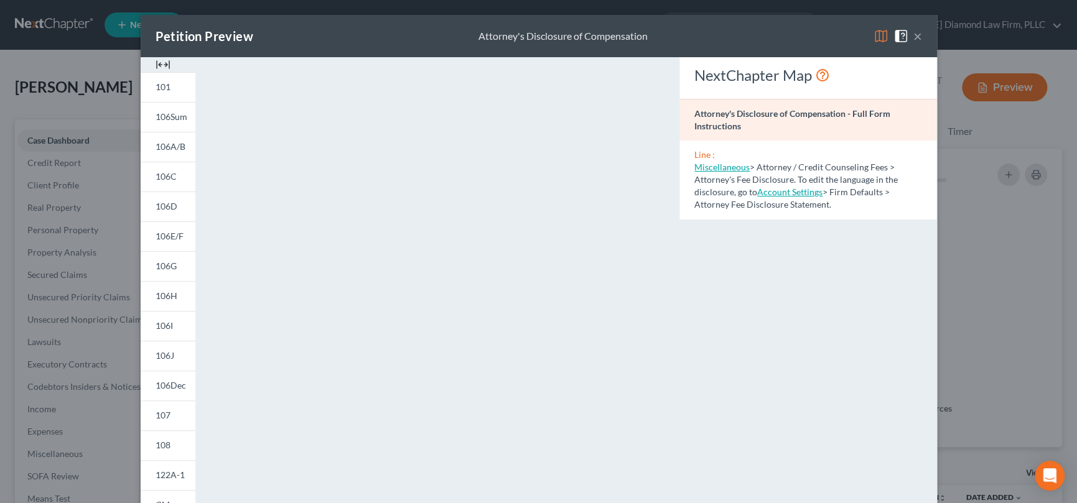
click at [914, 37] on button "×" at bounding box center [917, 36] width 9 height 15
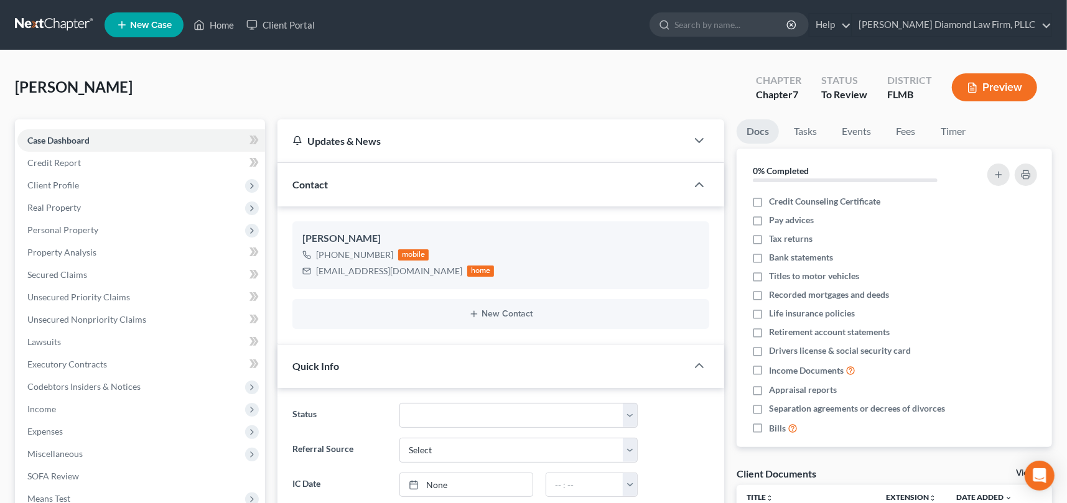
click at [996, 88] on button "Preview" at bounding box center [994, 87] width 85 height 28
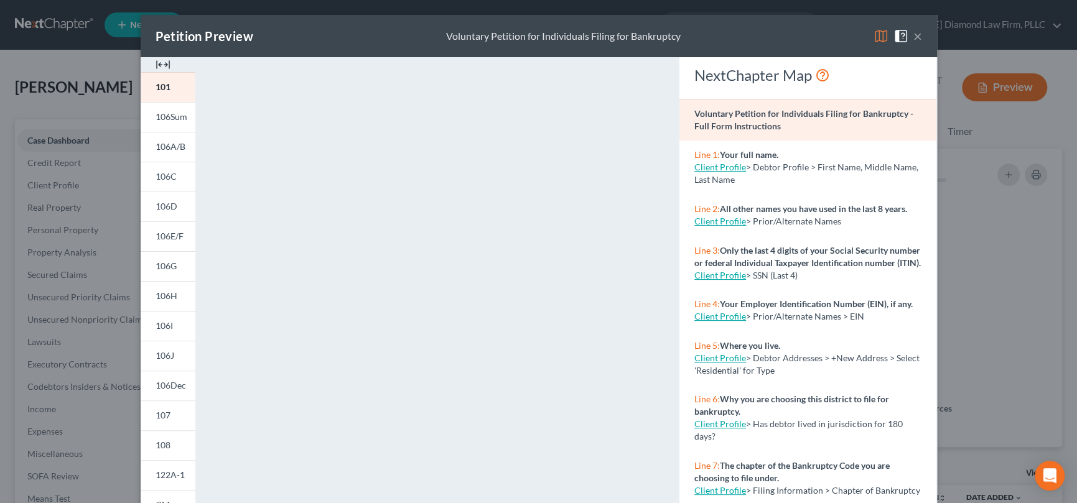
click at [913, 36] on button "×" at bounding box center [917, 36] width 9 height 15
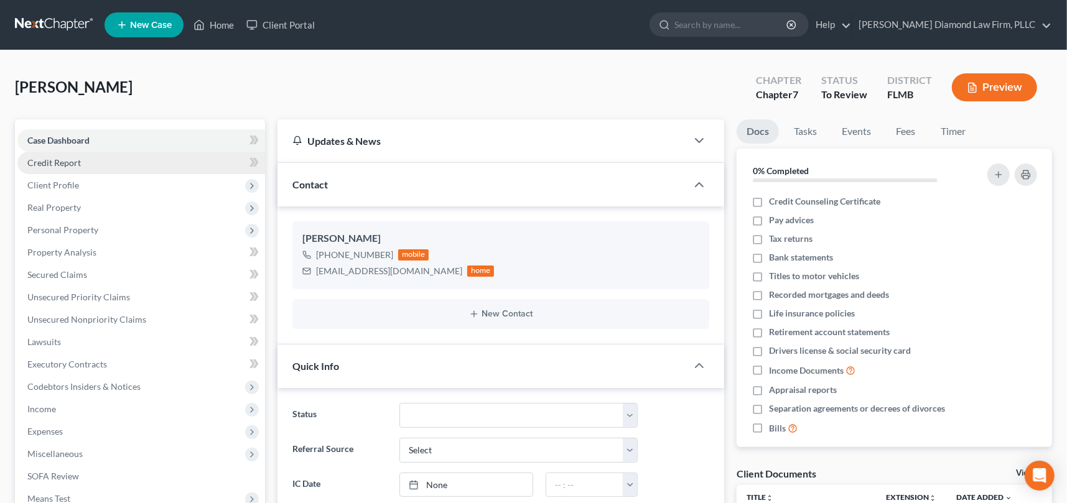
click at [35, 155] on link "Credit Report" at bounding box center [141, 163] width 248 height 22
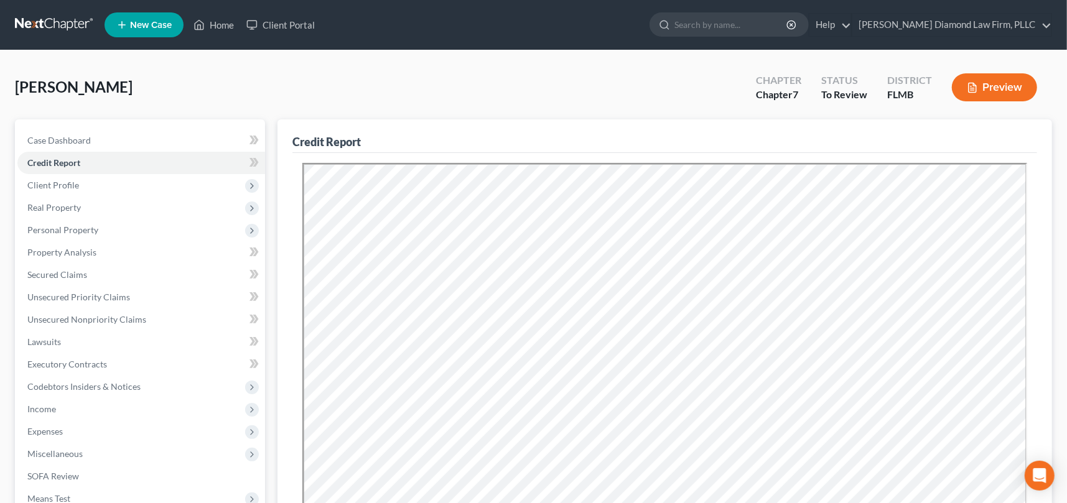
click at [1001, 84] on button "Preview" at bounding box center [994, 87] width 85 height 28
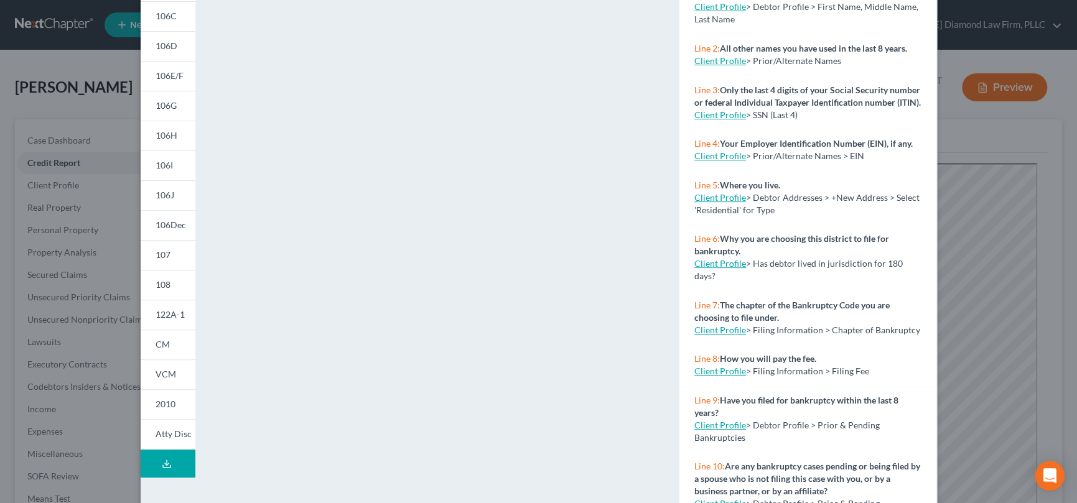
scroll to position [198, 0]
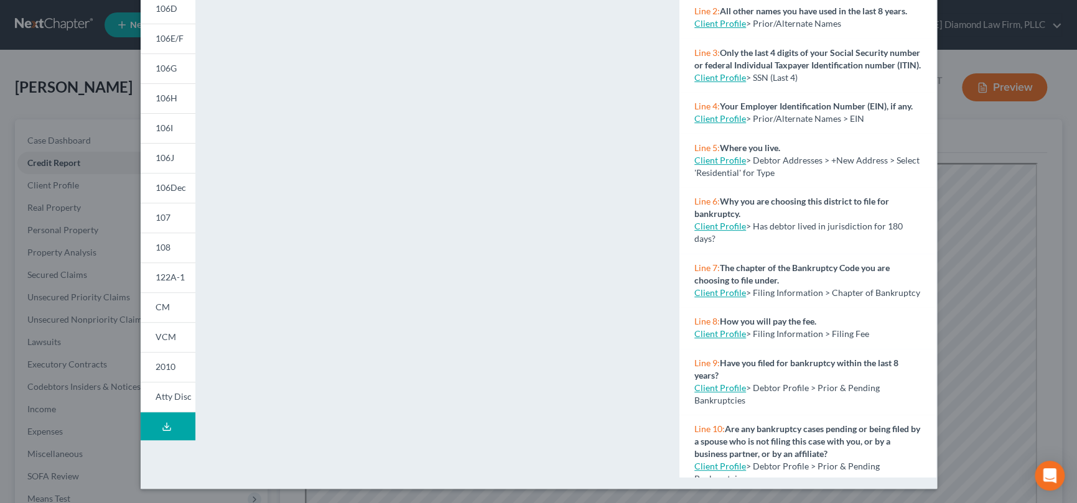
click at [162, 422] on icon at bounding box center [167, 427] width 10 height 10
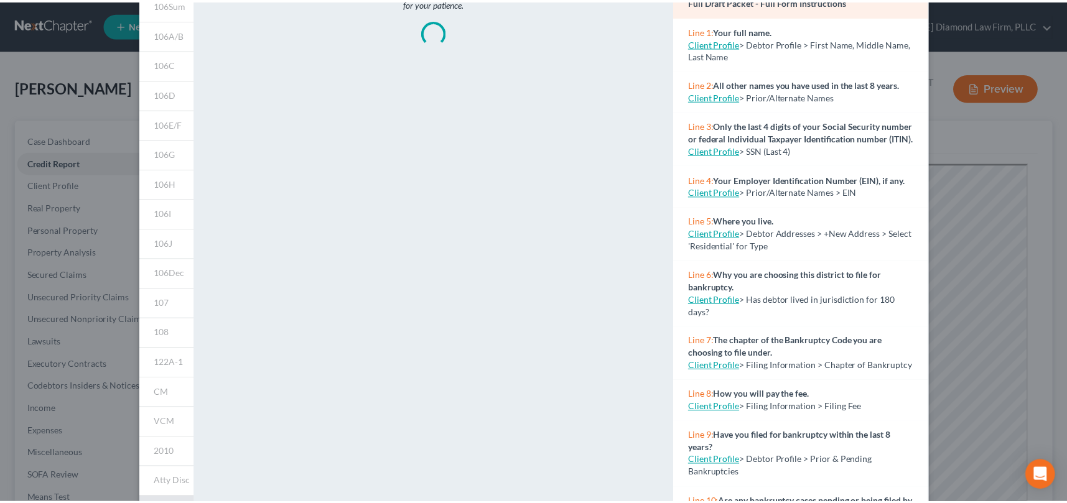
scroll to position [0, 0]
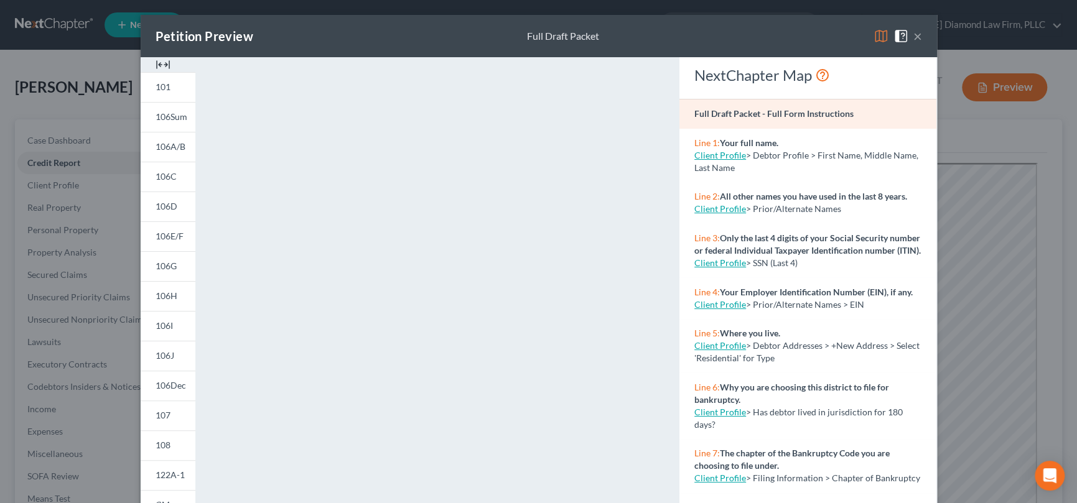
click at [648, 33] on div "Petition Preview Full Draft Packet ×" at bounding box center [539, 36] width 796 height 42
click at [914, 34] on button "×" at bounding box center [917, 36] width 9 height 15
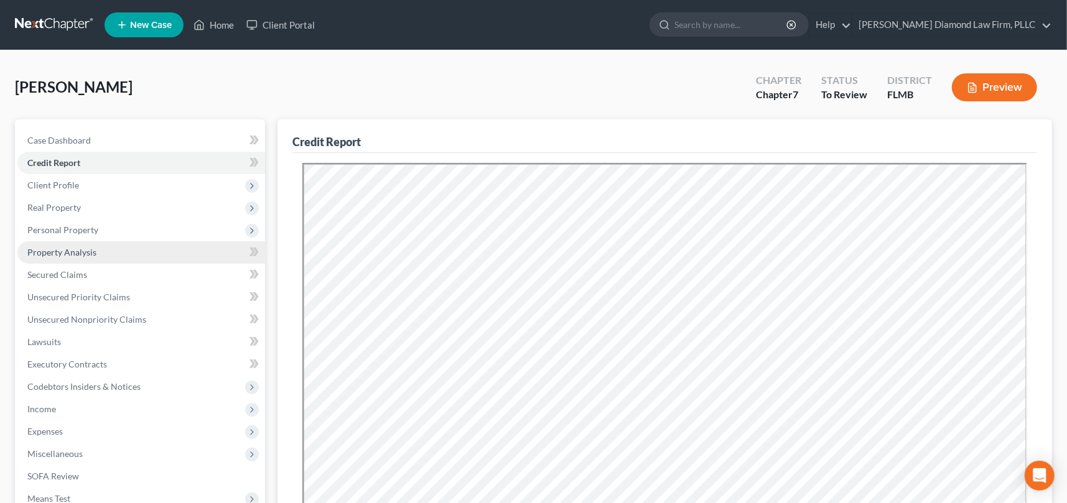
click at [79, 254] on span "Property Analysis" at bounding box center [61, 252] width 69 height 11
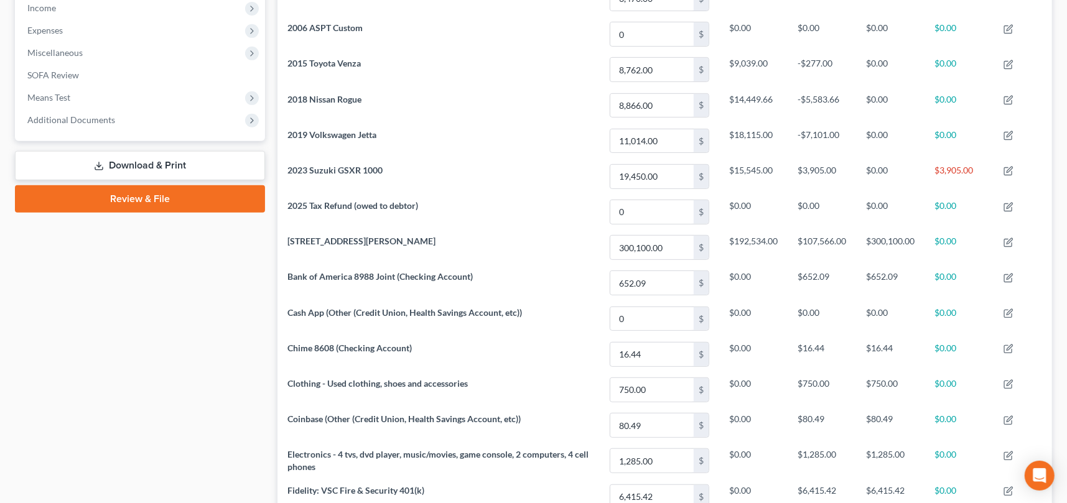
scroll to position [198, 0]
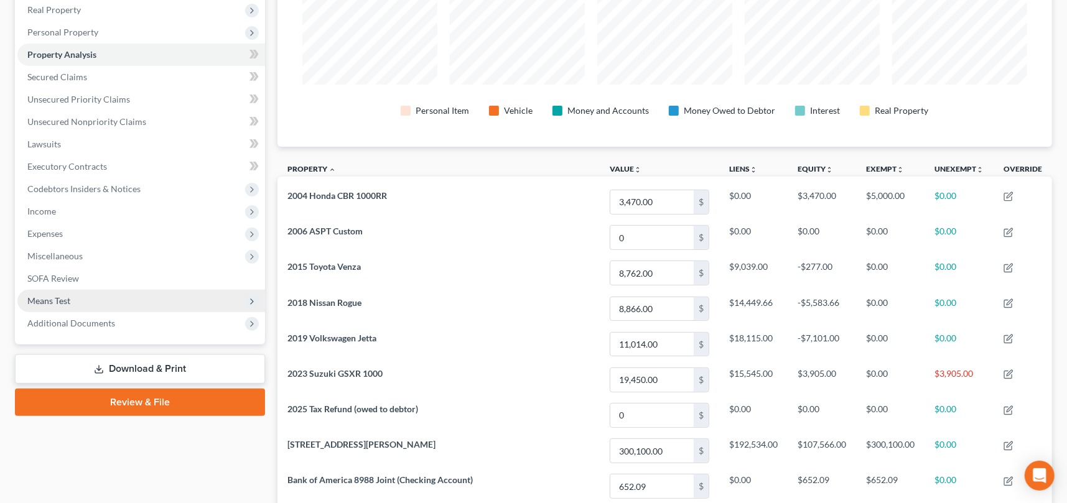
click at [113, 302] on span "Means Test" at bounding box center [141, 301] width 248 height 22
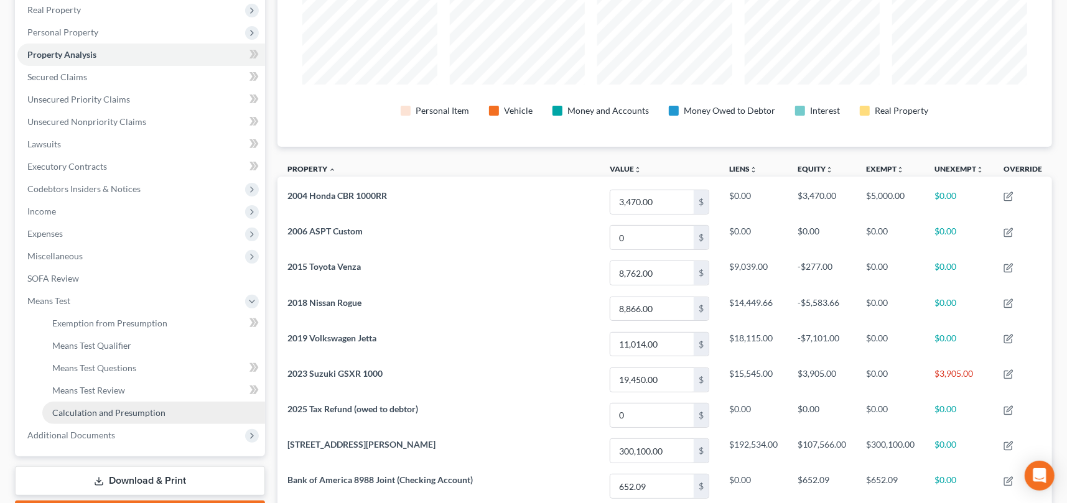
click at [150, 416] on span "Calculation and Presumption" at bounding box center [108, 413] width 113 height 11
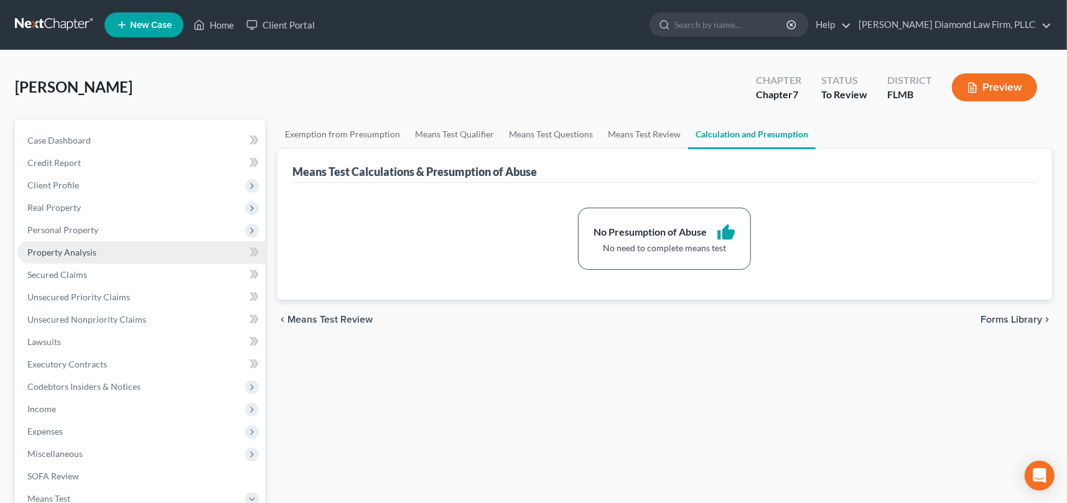
click at [82, 253] on span "Property Analysis" at bounding box center [61, 252] width 69 height 11
